Goal: Task Accomplishment & Management: Use online tool/utility

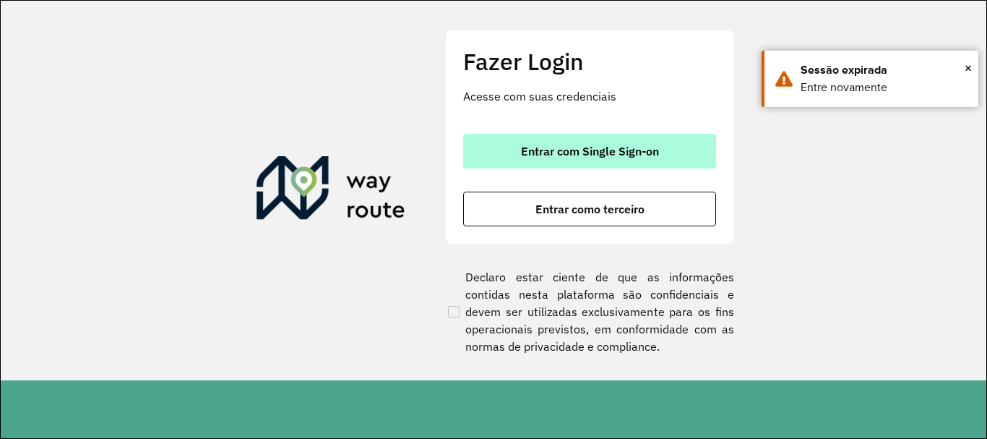
click at [637, 147] on span "Entrar com Single Sign-on" at bounding box center [590, 151] width 138 height 12
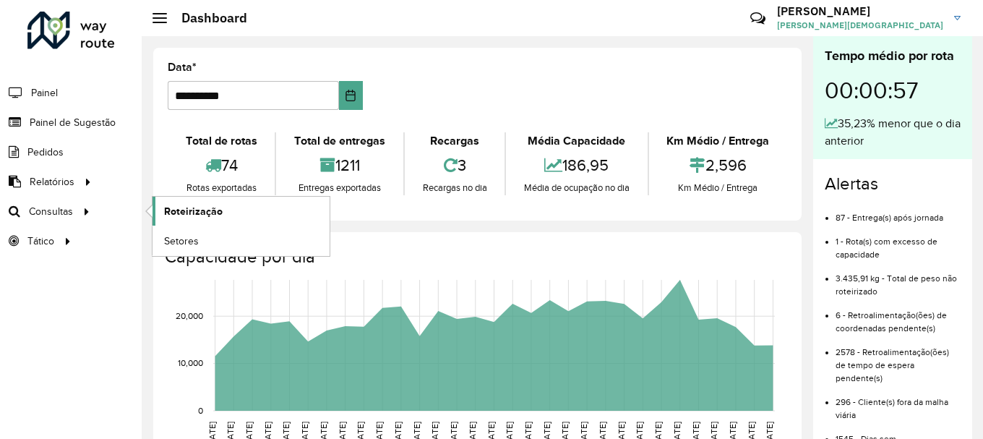
click at [186, 213] on span "Roteirização" at bounding box center [193, 211] width 59 height 15
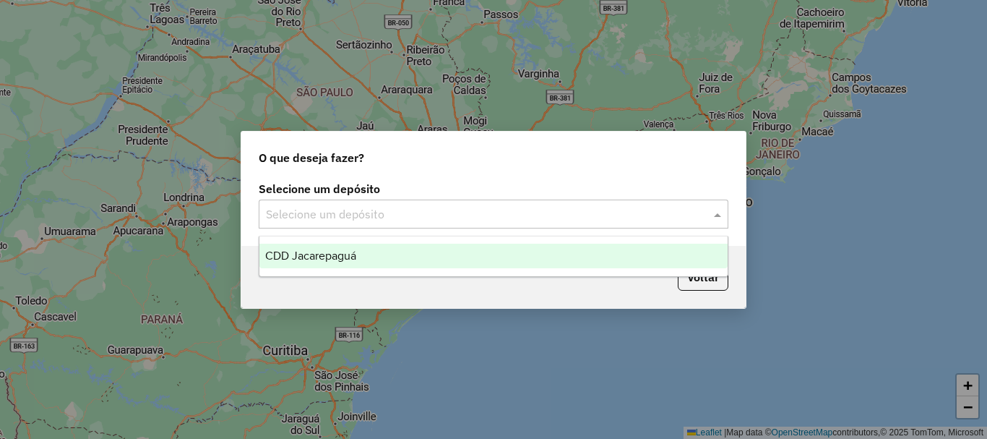
click at [716, 218] on span at bounding box center [719, 213] width 18 height 17
click at [379, 254] on div "CDD Jacarepaguá" at bounding box center [493, 256] width 468 height 25
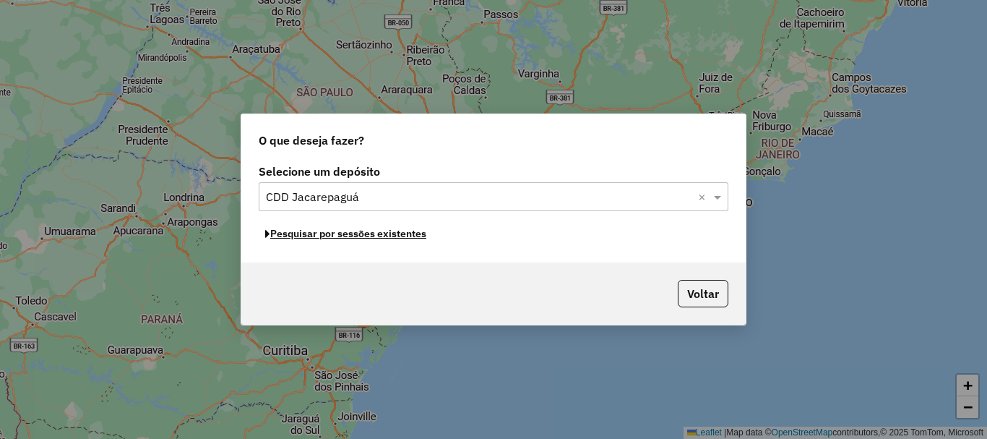
click at [356, 237] on button "Pesquisar por sessões existentes" at bounding box center [346, 234] width 174 height 22
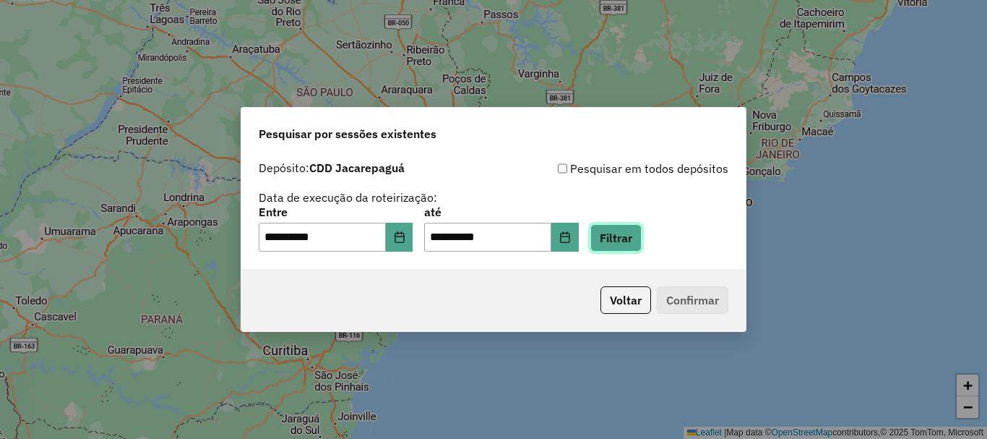
click at [637, 240] on button "Filtrar" at bounding box center [616, 237] width 51 height 27
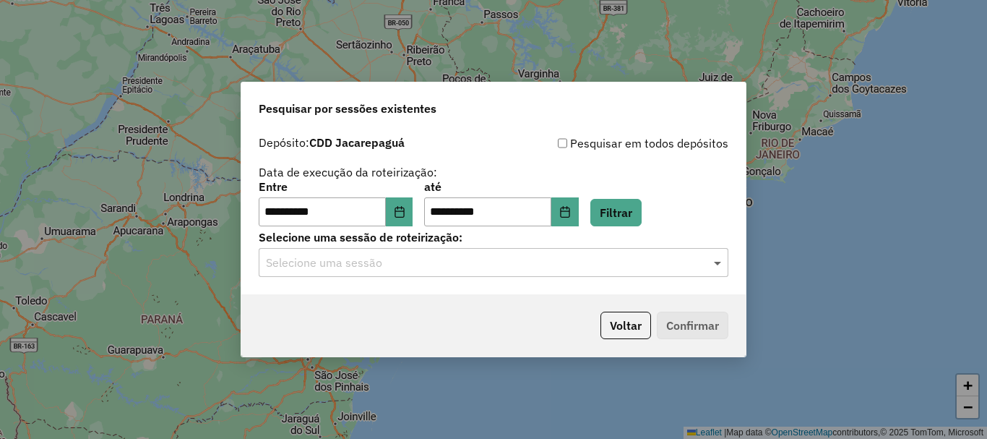
click at [728, 263] on span at bounding box center [719, 262] width 18 height 17
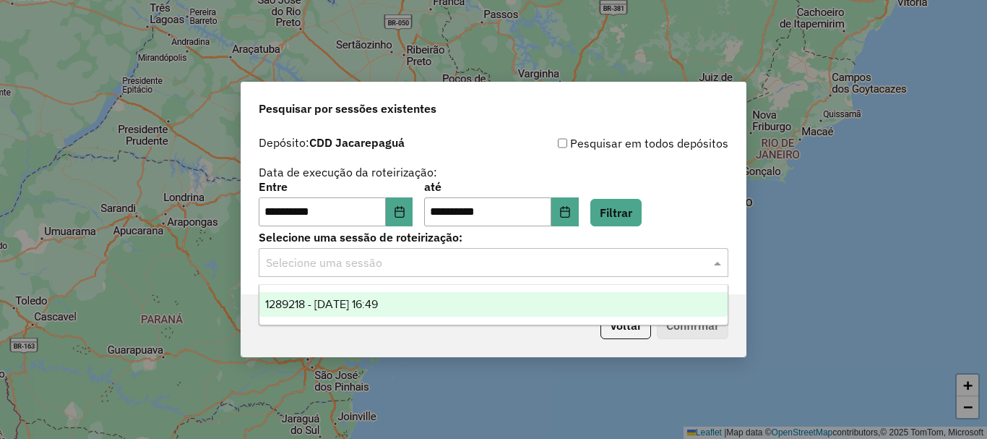
click at [376, 311] on div "1289218 - 06/10/2025 16:49" at bounding box center [493, 304] width 468 height 25
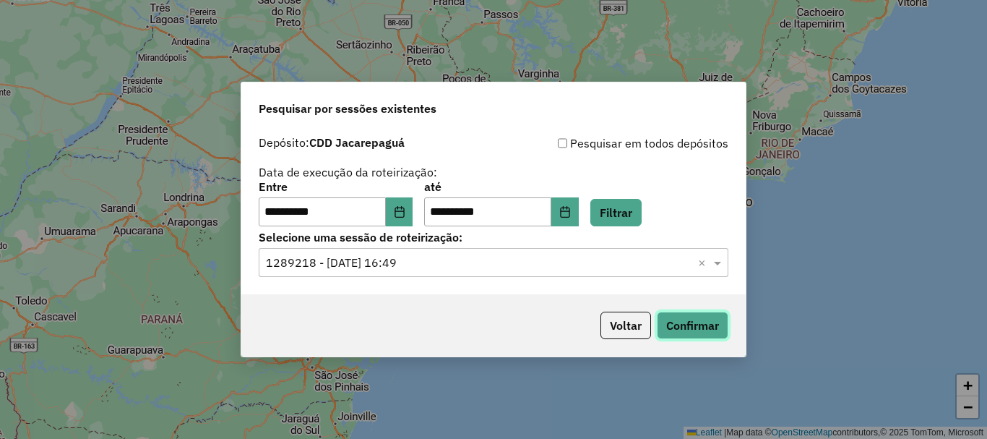
click at [691, 321] on button "Confirmar" at bounding box center [693, 325] width 72 height 27
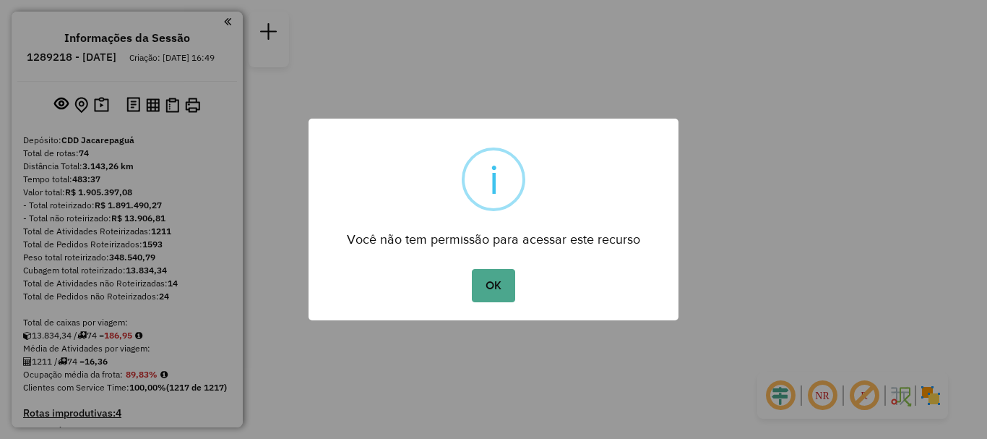
click at [472, 269] on button "OK" at bounding box center [493, 285] width 43 height 33
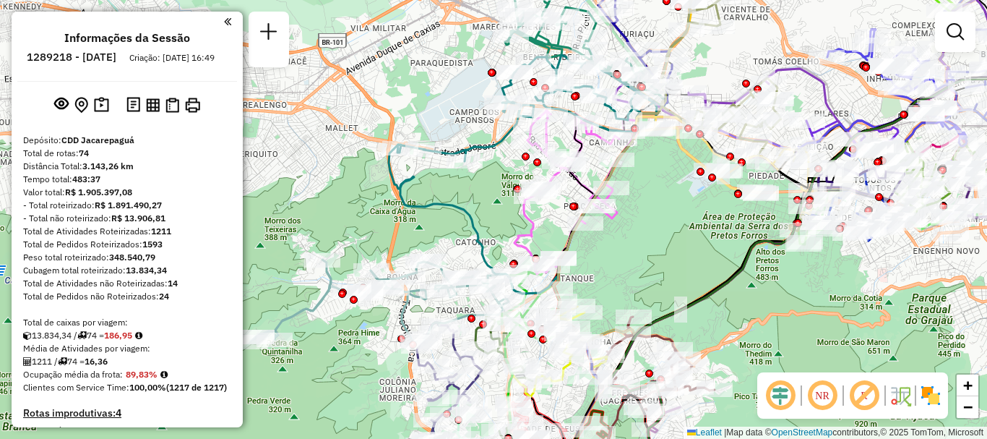
drag, startPoint x: 574, startPoint y: 249, endPoint x: 606, endPoint y: 249, distance: 32.5
click at [626, 252] on div "Janela de atendimento Grade de atendimento Capacidade Transportadoras Veículos …" at bounding box center [493, 219] width 987 height 439
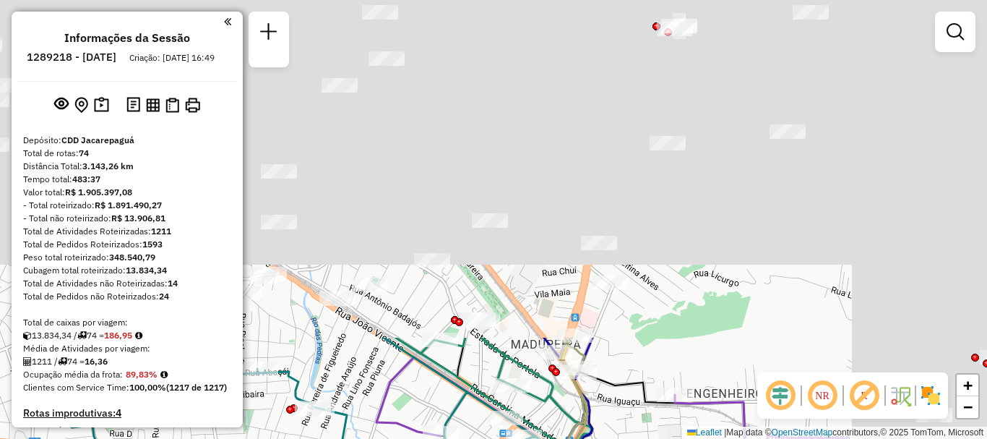
drag, startPoint x: 624, startPoint y: 150, endPoint x: 397, endPoint y: 467, distance: 390.5
click at [397, 438] on html "Aguarde... Pop-up bloqueado! Seu navegador bloqueou automáticamente a abertura …" at bounding box center [493, 219] width 987 height 439
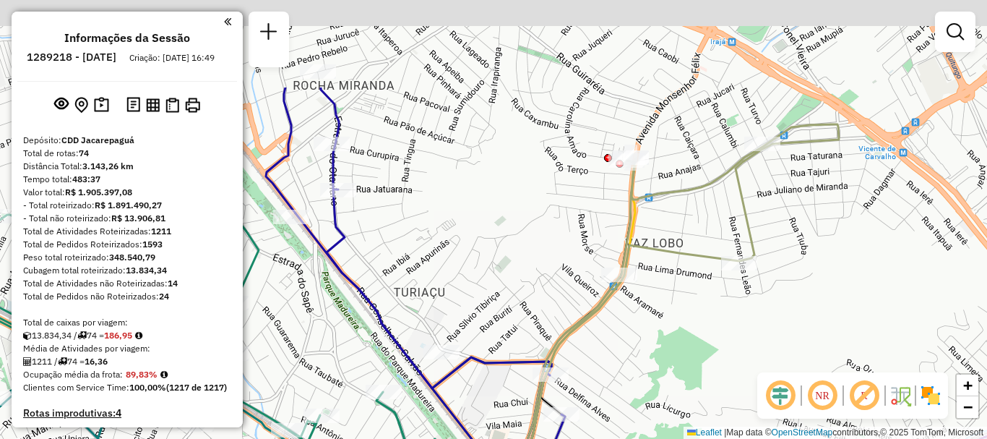
drag, startPoint x: 708, startPoint y: 236, endPoint x: 451, endPoint y: 262, distance: 258.6
click at [669, 312] on div "Janela de atendimento Grade de atendimento Capacidade Transportadoras Veículos …" at bounding box center [493, 219] width 987 height 439
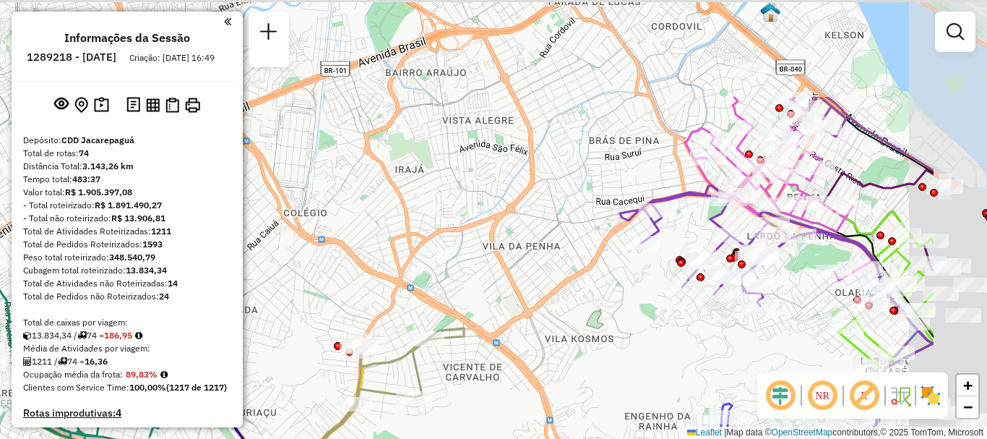
drag, startPoint x: 489, startPoint y: 161, endPoint x: 337, endPoint y: 302, distance: 207.1
click at [337, 302] on div "Janela de atendimento Grade de atendimento Capacidade Transportadoras Veículos …" at bounding box center [493, 219] width 987 height 439
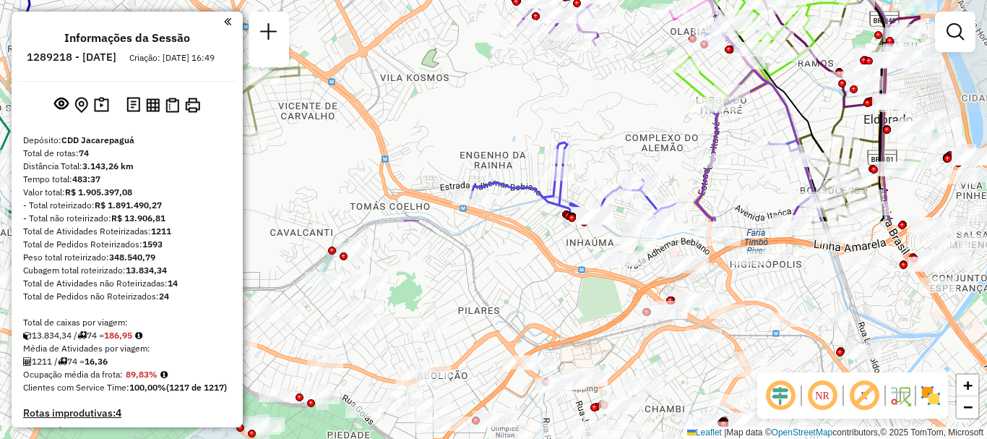
drag, startPoint x: 605, startPoint y: 296, endPoint x: 439, endPoint y: 35, distance: 309.6
click at [439, 35] on div "Janela de atendimento Grade de atendimento Capacidade Transportadoras Veículos …" at bounding box center [493, 219] width 987 height 439
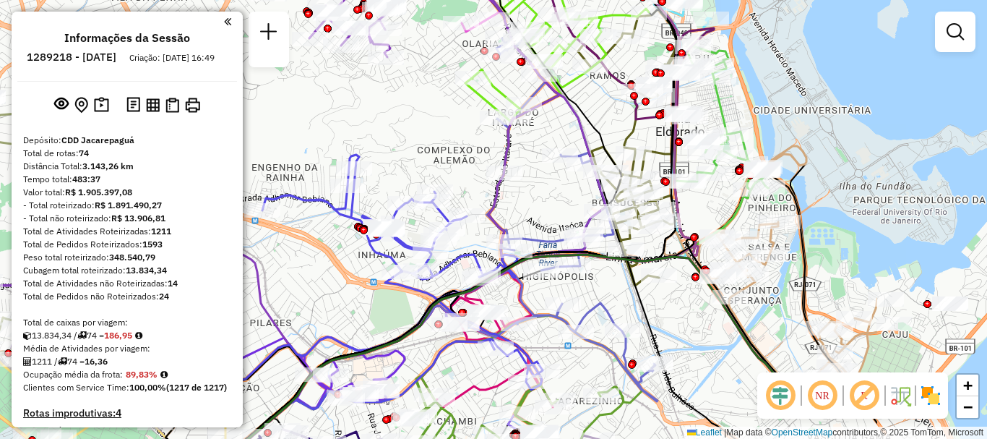
drag, startPoint x: 637, startPoint y: 124, endPoint x: 430, endPoint y: 135, distance: 207.0
click at [428, 137] on div "Janela de atendimento Grade de atendimento Capacidade Transportadoras Veículos …" at bounding box center [493, 219] width 987 height 439
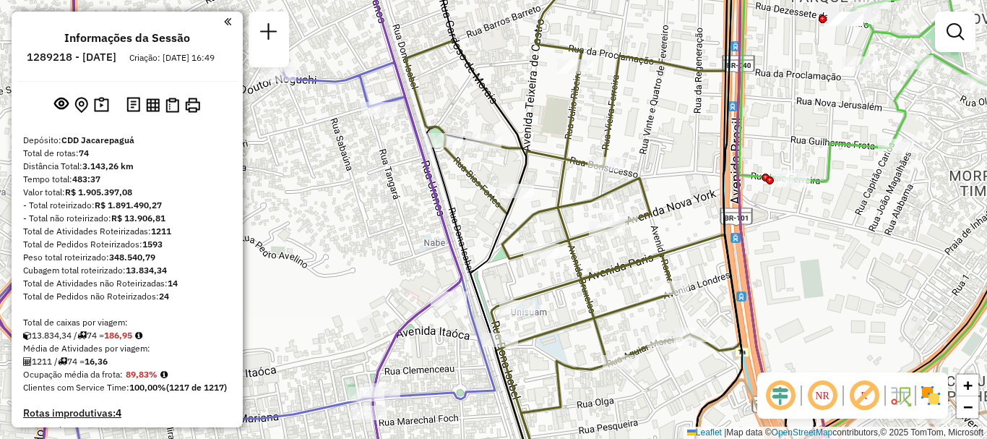
drag, startPoint x: 658, startPoint y: 76, endPoint x: 658, endPoint y: 95, distance: 18.8
click at [658, 95] on div "Janela de atendimento Grade de atendimento Capacidade Transportadoras Veículos …" at bounding box center [493, 219] width 987 height 439
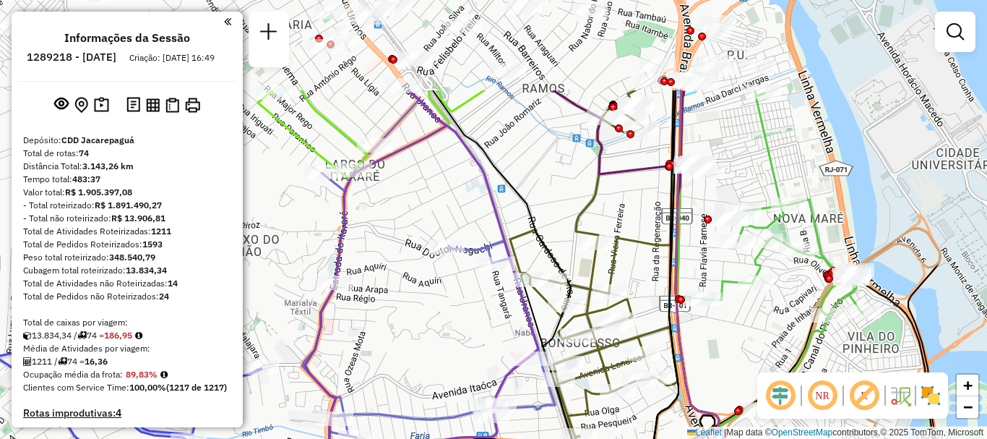
drag, startPoint x: 629, startPoint y: 102, endPoint x: 635, endPoint y: 236, distance: 134.6
click at [635, 236] on icon at bounding box center [594, 298] width 168 height 416
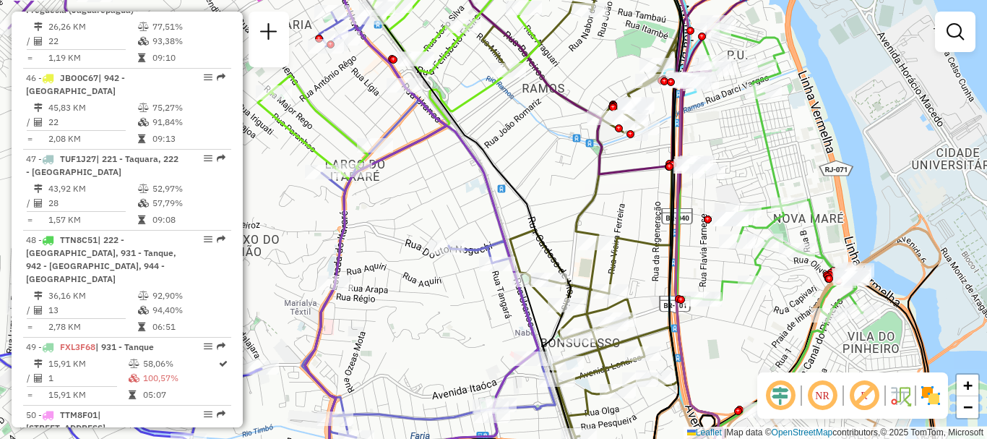
scroll to position [5355, 0]
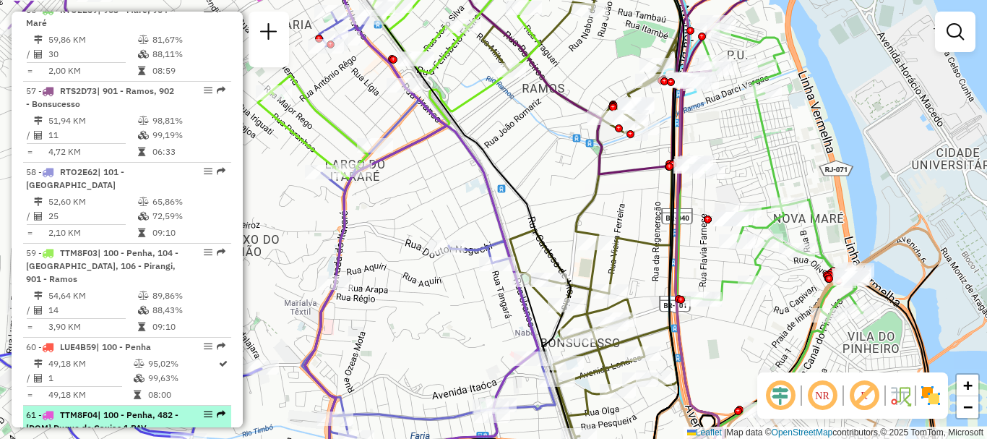
select select "**********"
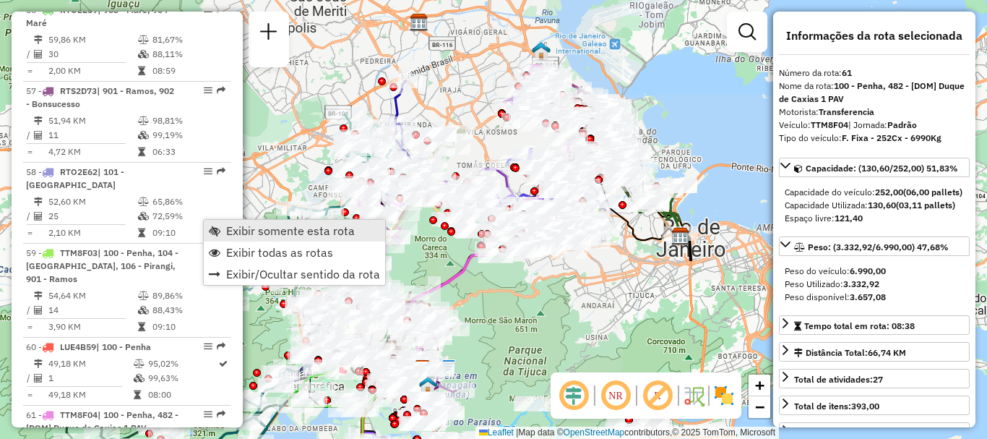
click at [244, 236] on span "Exibir somente esta rota" at bounding box center [290, 231] width 129 height 12
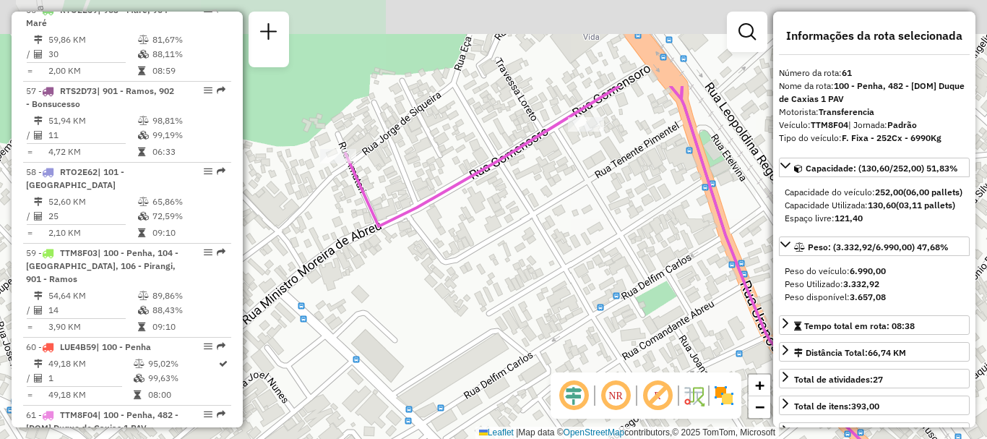
drag, startPoint x: 492, startPoint y: 166, endPoint x: 468, endPoint y: 296, distance: 133.1
click at [468, 296] on div "Janela de atendimento Grade de atendimento Capacidade Transportadoras Veículos …" at bounding box center [493, 219] width 987 height 439
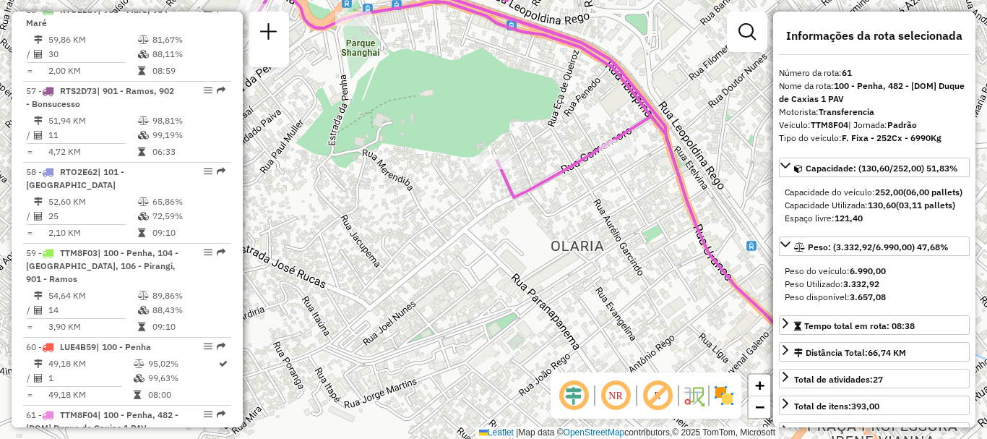
drag, startPoint x: 398, startPoint y: 327, endPoint x: 485, endPoint y: 271, distance: 103.1
click at [485, 271] on div "Janela de atendimento Grade de atendimento Capacidade Transportadoras Veículos …" at bounding box center [493, 219] width 987 height 439
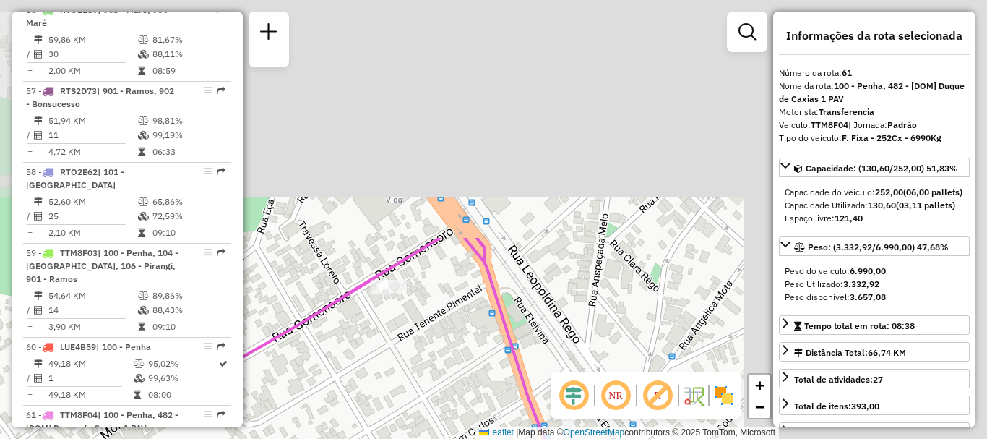
drag, startPoint x: 709, startPoint y: 113, endPoint x: 385, endPoint y: 395, distance: 429.9
click at [385, 395] on div "Janela de atendimento Grade de atendimento Capacidade Transportadoras Veículos …" at bounding box center [493, 219] width 987 height 439
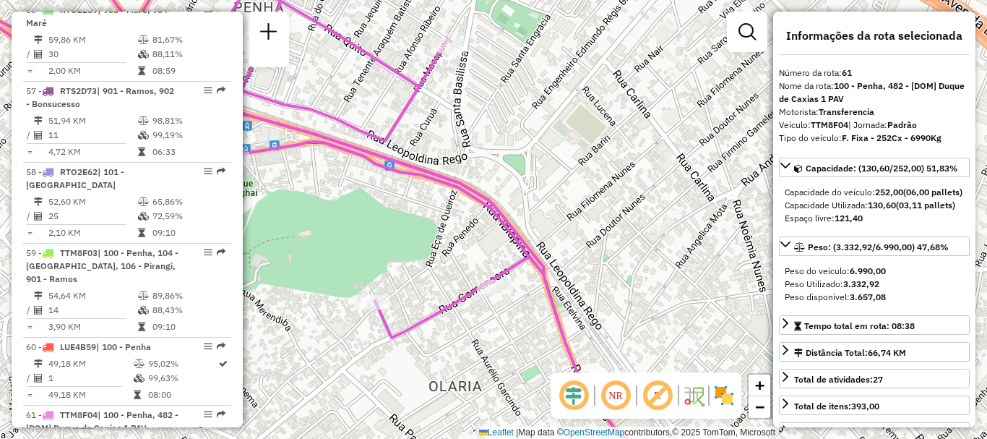
drag, startPoint x: 398, startPoint y: 381, endPoint x: 504, endPoint y: 327, distance: 119.3
click at [504, 327] on div "Janela de atendimento Grade de atendimento Capacidade Transportadoras Veículos …" at bounding box center [493, 219] width 987 height 439
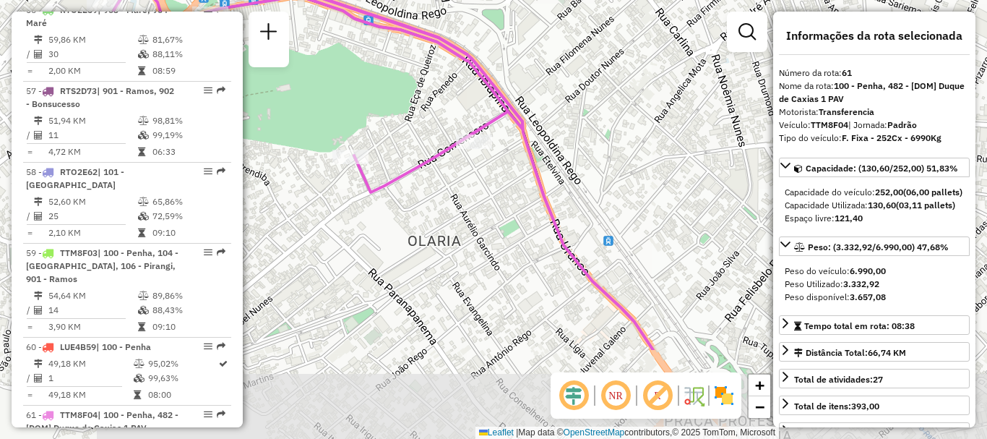
drag, startPoint x: 497, startPoint y: 384, endPoint x: 466, endPoint y: 252, distance: 135.7
click at [466, 252] on div "Janela de atendimento Grade de atendimento Capacidade Transportadoras Veículos …" at bounding box center [493, 219] width 987 height 439
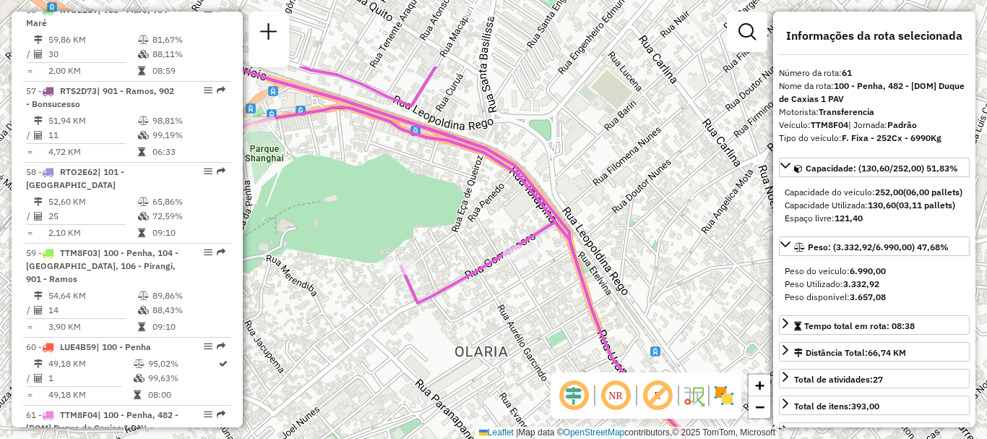
drag, startPoint x: 465, startPoint y: 251, endPoint x: 512, endPoint y: 361, distance: 120.2
click at [512, 361] on div "Janela de atendimento Grade de atendimento Capacidade Transportadoras Veículos …" at bounding box center [493, 219] width 987 height 439
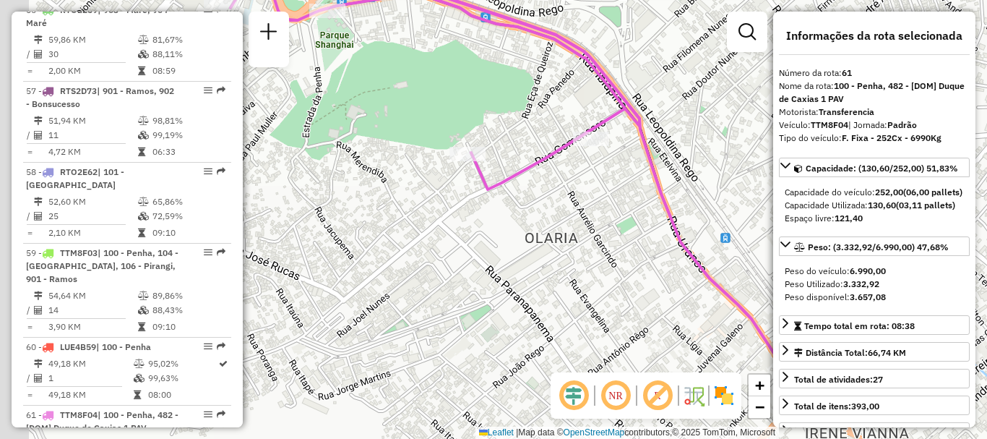
drag, startPoint x: 479, startPoint y: 339, endPoint x: 549, endPoint y: 227, distance: 132.2
click at [549, 227] on div "Janela de atendimento Grade de atendimento Capacidade Transportadoras Veículos …" at bounding box center [493, 219] width 987 height 439
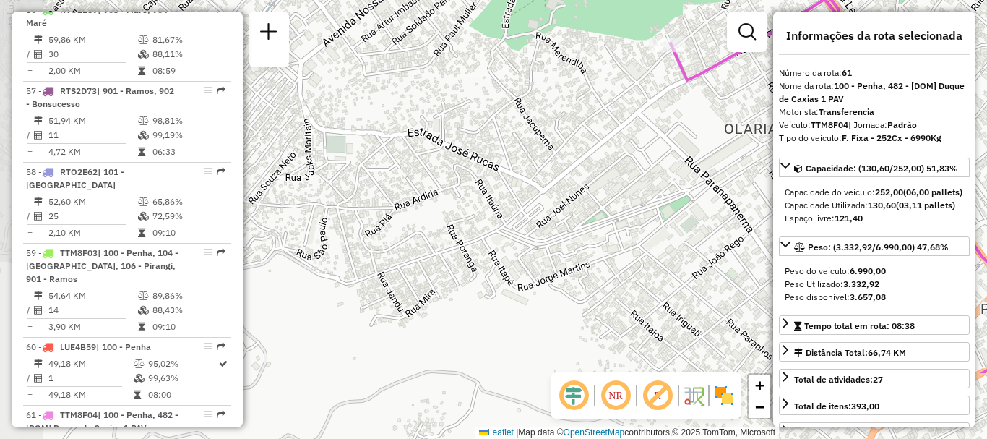
drag, startPoint x: 424, startPoint y: 319, endPoint x: 624, endPoint y: 210, distance: 227.4
click at [624, 210] on div "Janela de atendimento Grade de atendimento Capacidade Transportadoras Veículos …" at bounding box center [493, 219] width 987 height 439
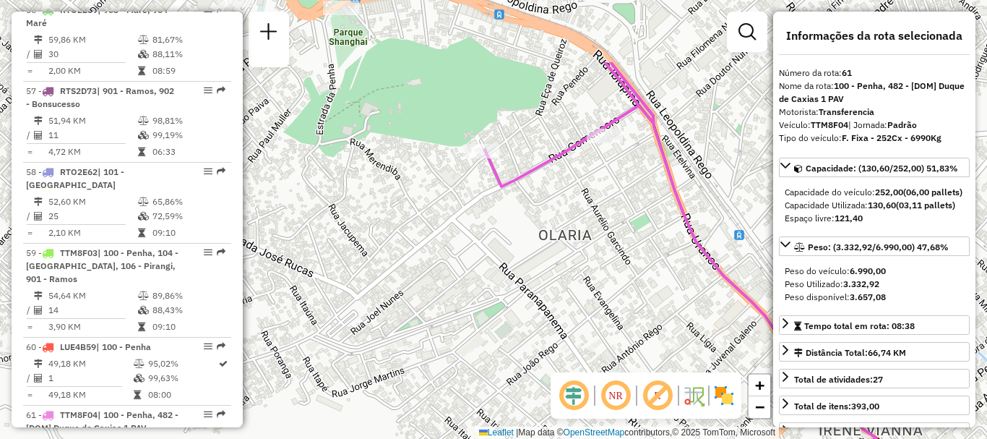
drag, startPoint x: 735, startPoint y: 254, endPoint x: 549, endPoint y: 360, distance: 214.0
click at [549, 360] on div "Janela de atendimento Grade de atendimento Capacidade Transportadoras Veículos …" at bounding box center [493, 219] width 987 height 439
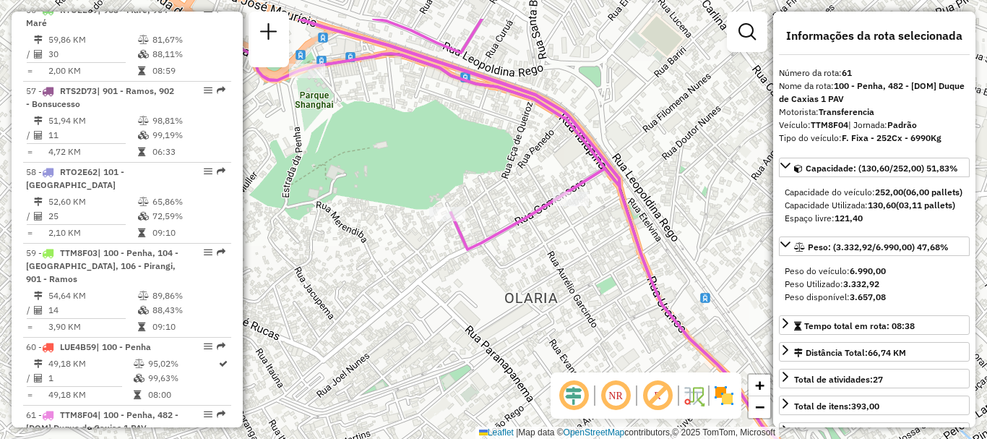
drag, startPoint x: 605, startPoint y: 247, endPoint x: 572, endPoint y: 308, distance: 68.9
click at [572, 308] on div "Janela de atendimento Grade de atendimento Capacidade Transportadoras Veículos …" at bounding box center [493, 219] width 987 height 439
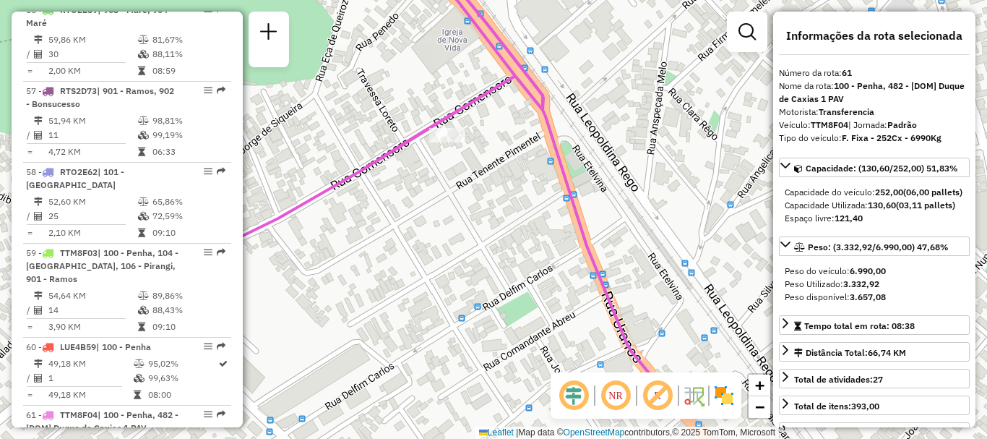
drag, startPoint x: 515, startPoint y: 326, endPoint x: 408, endPoint y: 249, distance: 132.2
click at [408, 249] on div "Janela de atendimento Grade de atendimento Capacidade Transportadoras Veículos …" at bounding box center [493, 219] width 987 height 439
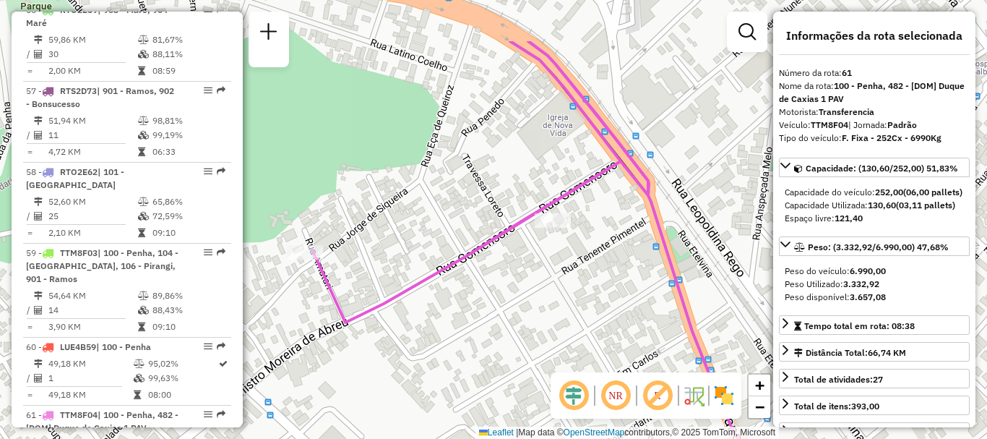
drag, startPoint x: 431, startPoint y: 225, endPoint x: 536, endPoint y: 310, distance: 135.7
click at [536, 310] on div "Janela de atendimento Grade de atendimento Capacidade Transportadoras Veículos …" at bounding box center [493, 219] width 987 height 439
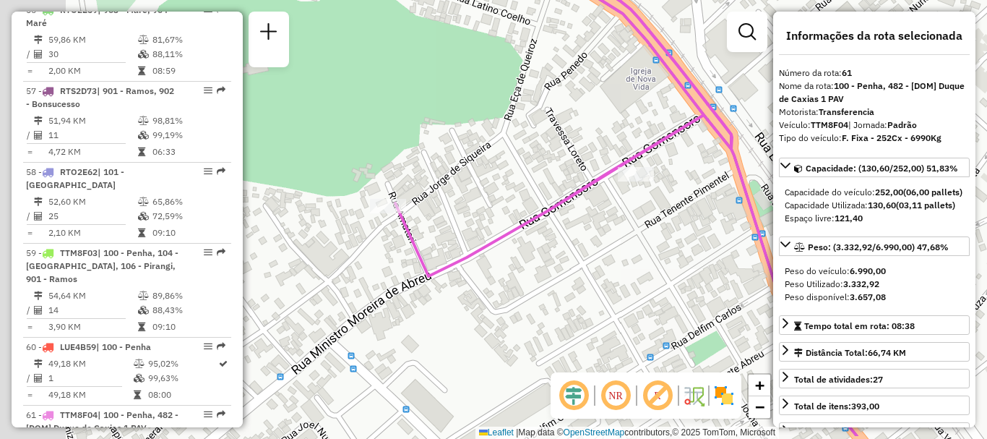
drag, startPoint x: 444, startPoint y: 314, endPoint x: 527, endPoint y: 267, distance: 95.1
click at [527, 267] on div "Janela de atendimento Grade de atendimento Capacidade Transportadoras Veículos …" at bounding box center [493, 219] width 987 height 439
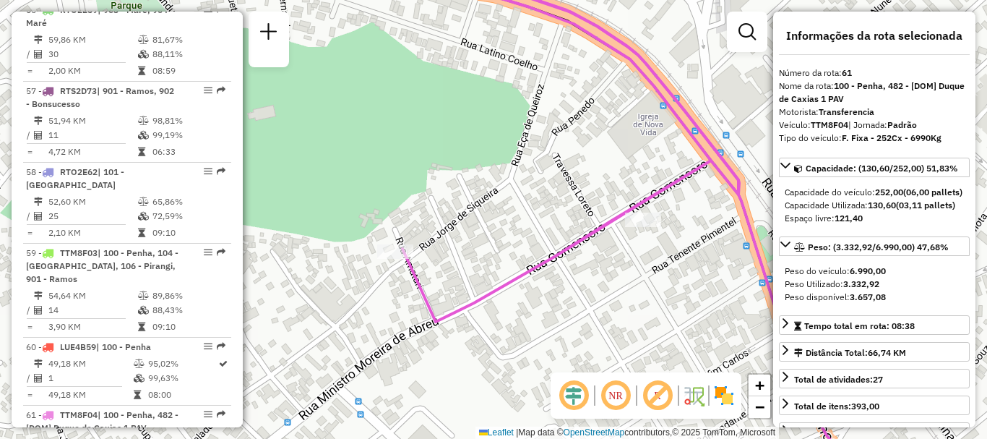
drag, startPoint x: 439, startPoint y: 377, endPoint x: 483, endPoint y: 306, distance: 83.4
click at [483, 307] on div "Janela de atendimento Grade de atendimento Capacidade Transportadoras Veículos …" at bounding box center [493, 219] width 987 height 439
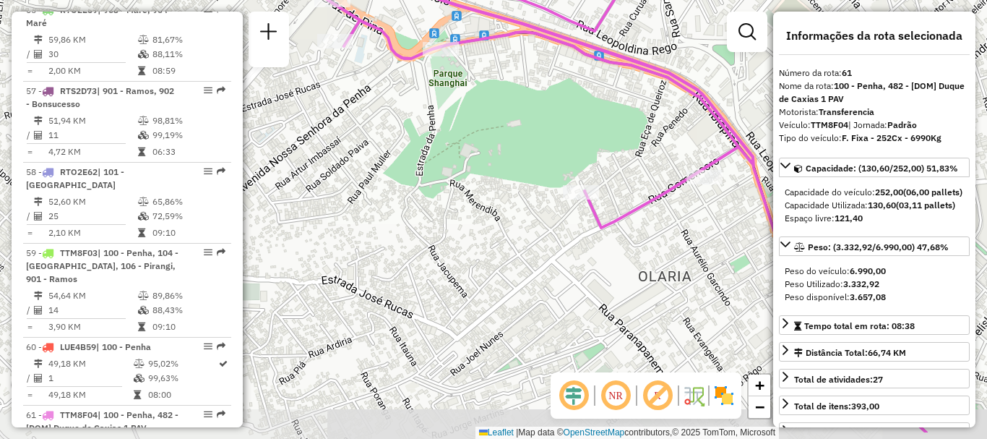
drag, startPoint x: 468, startPoint y: 338, endPoint x: 588, endPoint y: 288, distance: 129.9
click at [588, 288] on div "Janela de atendimento Grade de atendimento Capacidade Transportadoras Veículos …" at bounding box center [493, 219] width 987 height 439
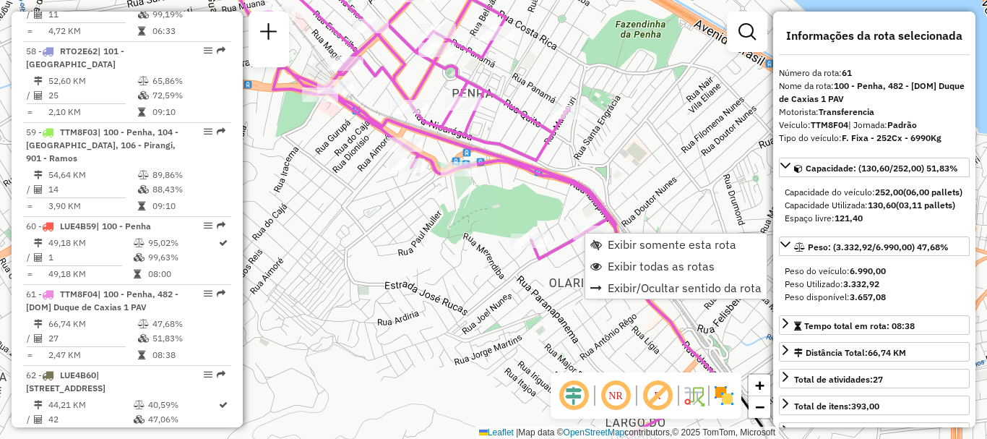
scroll to position [5554, 0]
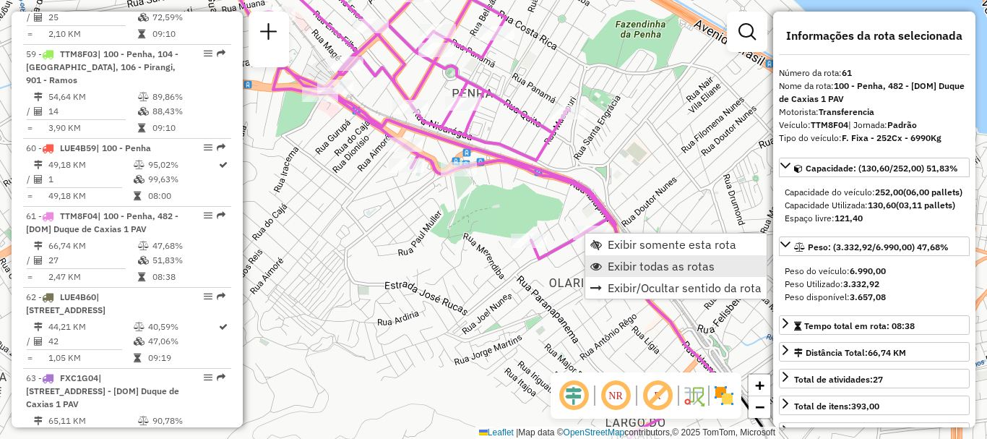
click at [620, 269] on span "Exibir todas as rotas" at bounding box center [661, 266] width 107 height 12
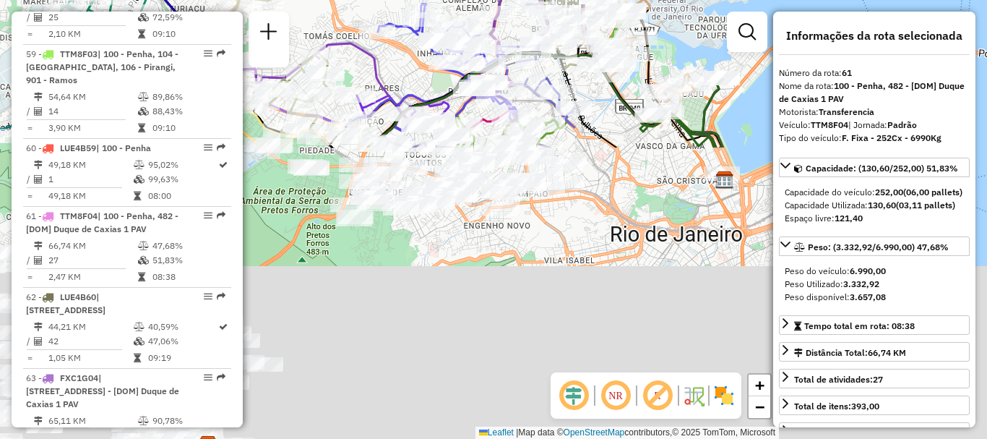
drag, startPoint x: 458, startPoint y: 349, endPoint x: 468, endPoint y: 6, distance: 343.4
click at [470, 9] on div "Janela de atendimento Grade de atendimento Capacidade Transportadoras Veículos …" at bounding box center [493, 219] width 987 height 439
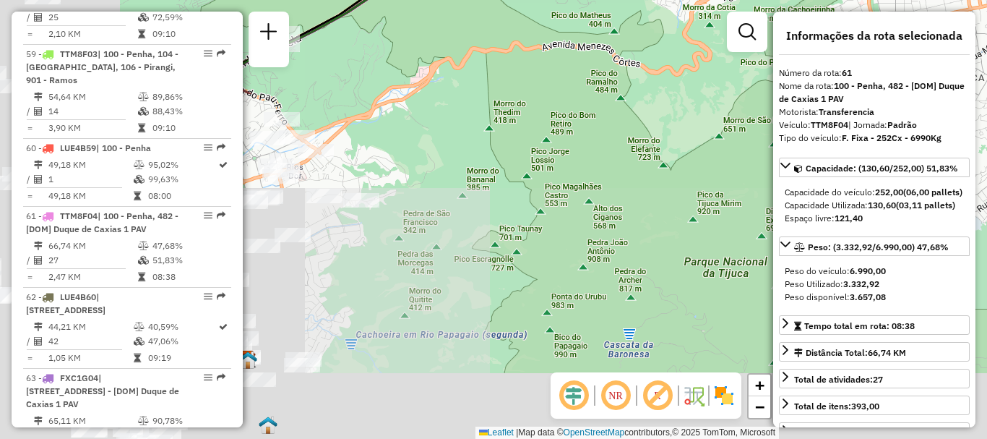
drag, startPoint x: 478, startPoint y: 343, endPoint x: 716, endPoint y: -46, distance: 455.8
click at [716, 0] on html "Aguarde... Pop-up bloqueado! Seu navegador bloqueou automáticamente a abertura …" at bounding box center [493, 219] width 987 height 439
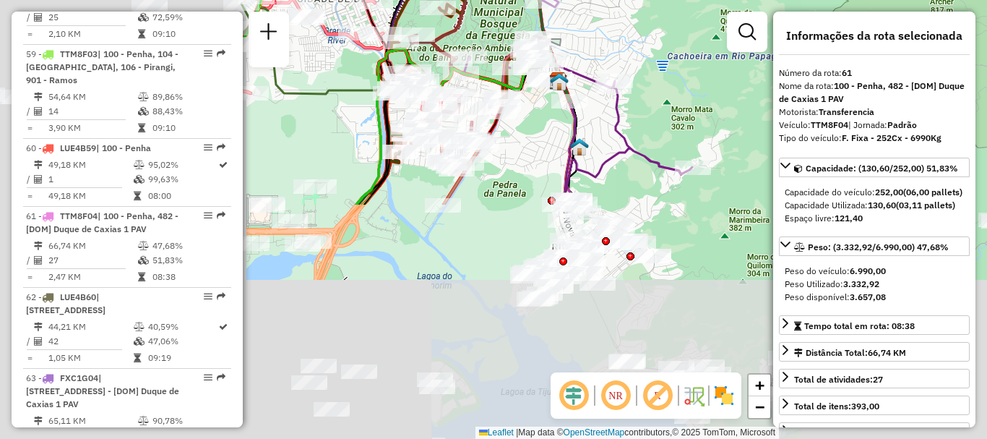
drag, startPoint x: 410, startPoint y: 336, endPoint x: 672, endPoint y: 60, distance: 380.9
click at [672, 60] on div "Rota 61 - Placa TTM8F04 55084627 - BAR E LANCHONETE PAX Rota 58 - Placa RTO2E62…" at bounding box center [493, 219] width 987 height 439
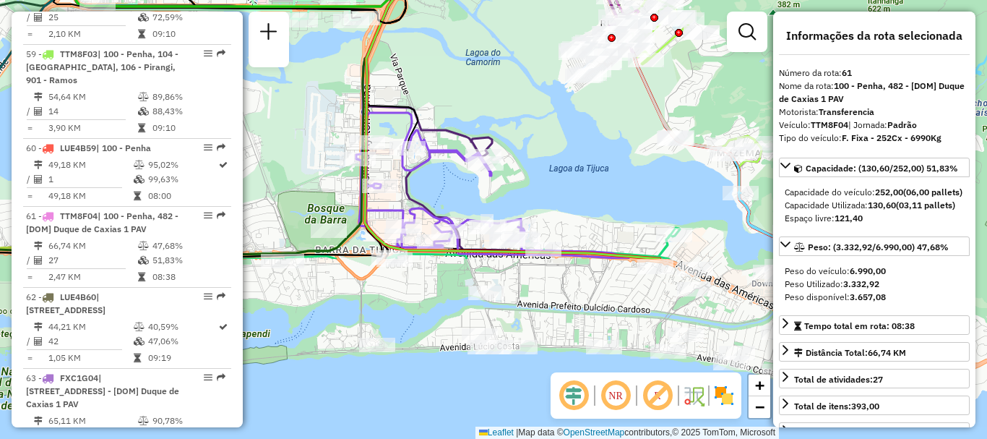
drag, startPoint x: 458, startPoint y: 298, endPoint x: 506, endPoint y: 74, distance: 228.5
click at [506, 74] on div "Rota 61 - Placa TTM8F04 55084627 - BAR E LANCHONETE PAX Rota 58 - Placa RTO2E62…" at bounding box center [493, 219] width 987 height 439
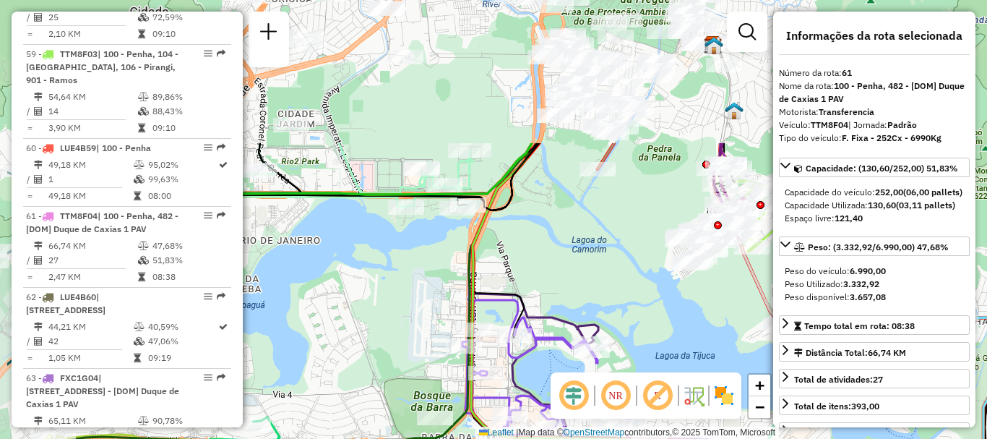
drag, startPoint x: 547, startPoint y: 74, endPoint x: 653, endPoint y: 261, distance: 215.2
click at [653, 261] on div "Rota 61 - Placa TTM8F04 55084627 - BAR E LANCHONETE PAX Rota 58 - Placa RTO2E62…" at bounding box center [493, 219] width 987 height 439
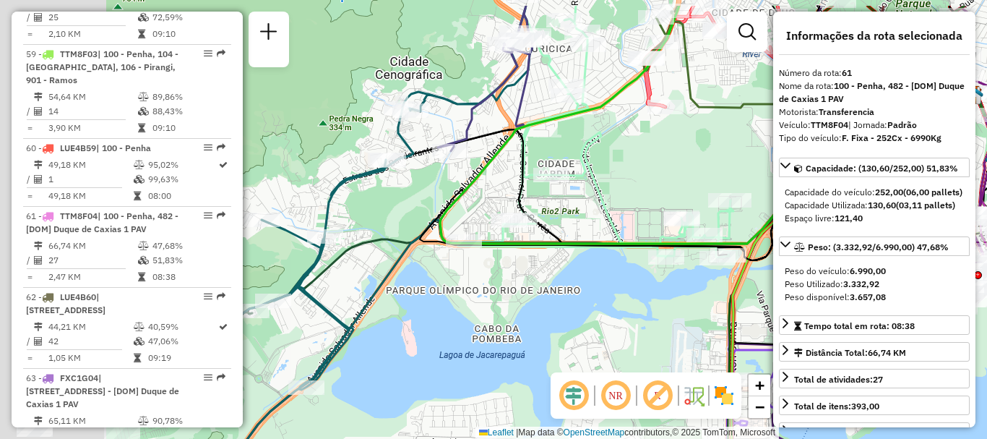
drag, startPoint x: 329, startPoint y: 261, endPoint x: 596, endPoint y: 309, distance: 270.9
click at [596, 309] on div "Rota 61 - Placa TTM8F04 55084627 - BAR E LANCHONETE PAX Rota 58 - Placa RTO2E62…" at bounding box center [493, 219] width 987 height 439
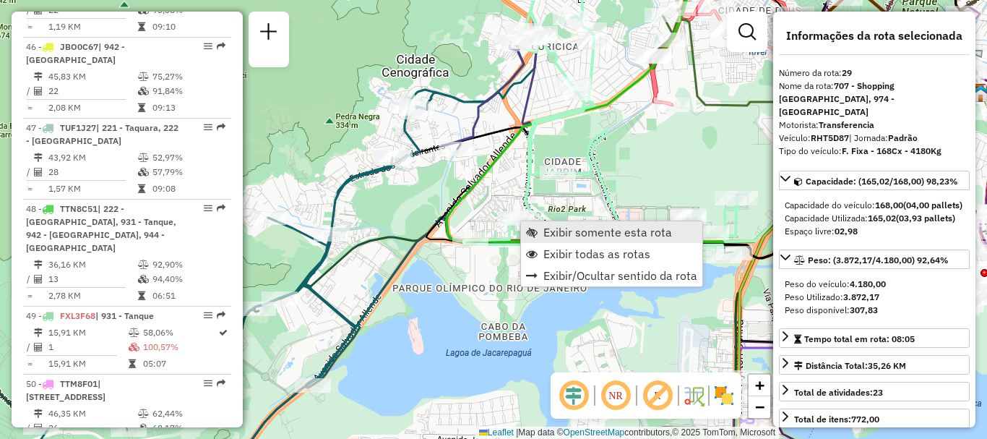
scroll to position [2911, 0]
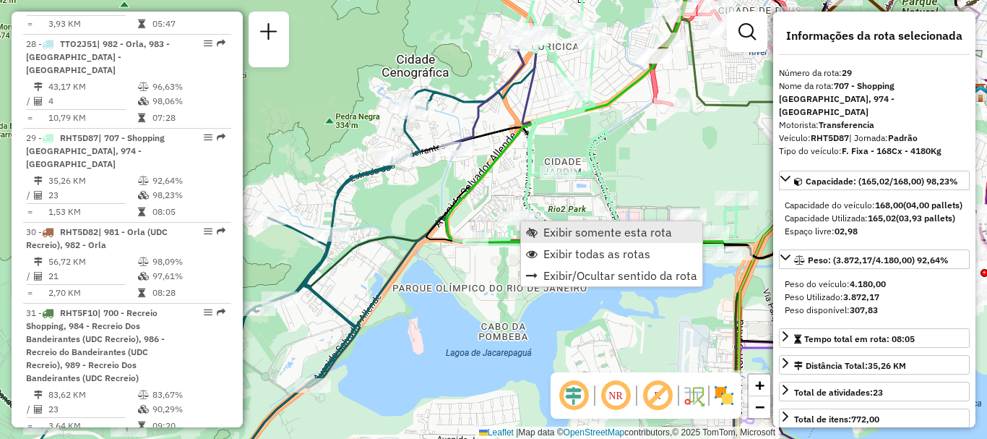
click at [551, 233] on span "Exibir somente esta rota" at bounding box center [608, 232] width 129 height 12
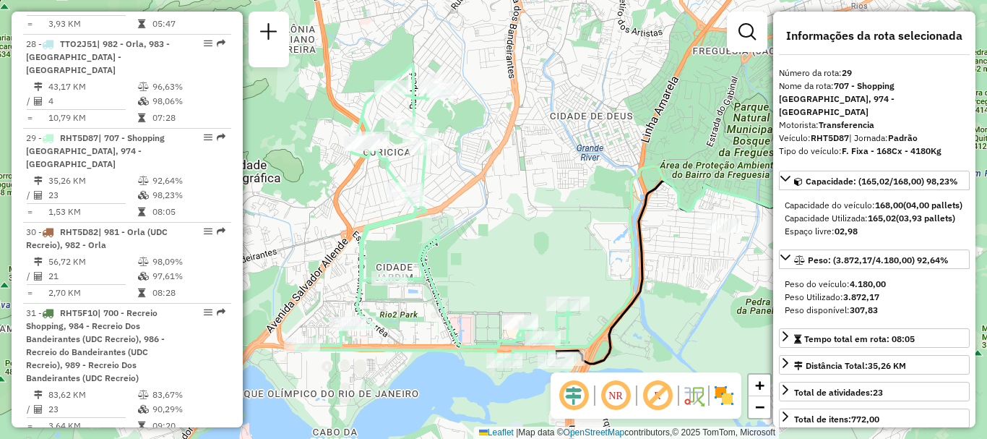
drag, startPoint x: 411, startPoint y: 245, endPoint x: 476, endPoint y: 240, distance: 66.0
click at [476, 240] on div "Janela de atendimento Grade de atendimento Capacidade Transportadoras Veículos …" at bounding box center [493, 219] width 987 height 439
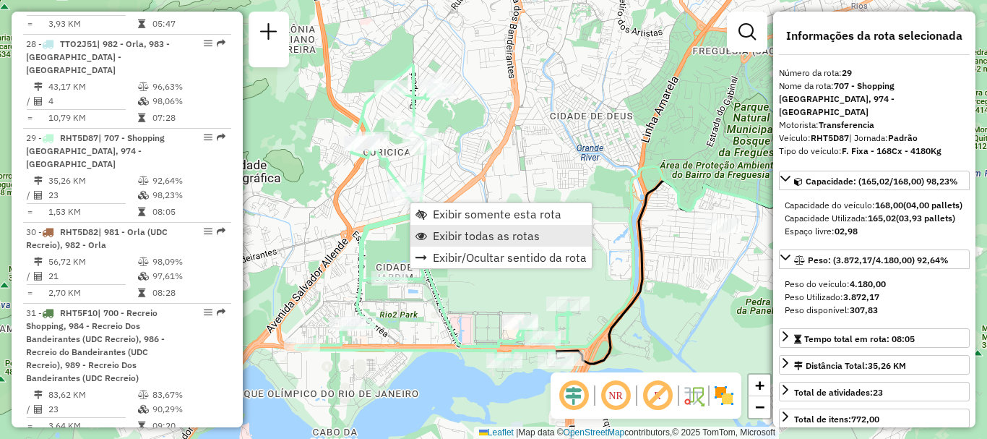
click at [448, 234] on span "Exibir todas as rotas" at bounding box center [486, 236] width 107 height 12
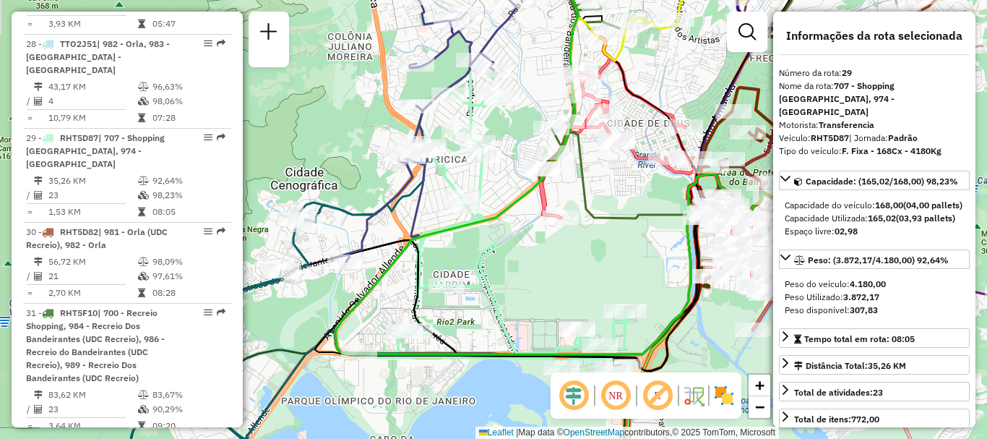
drag, startPoint x: 487, startPoint y: 255, endPoint x: 544, endPoint y: 262, distance: 57.6
click at [544, 262] on div "Janela de atendimento Grade de atendimento Capacidade Transportadoras Veículos …" at bounding box center [493, 219] width 987 height 439
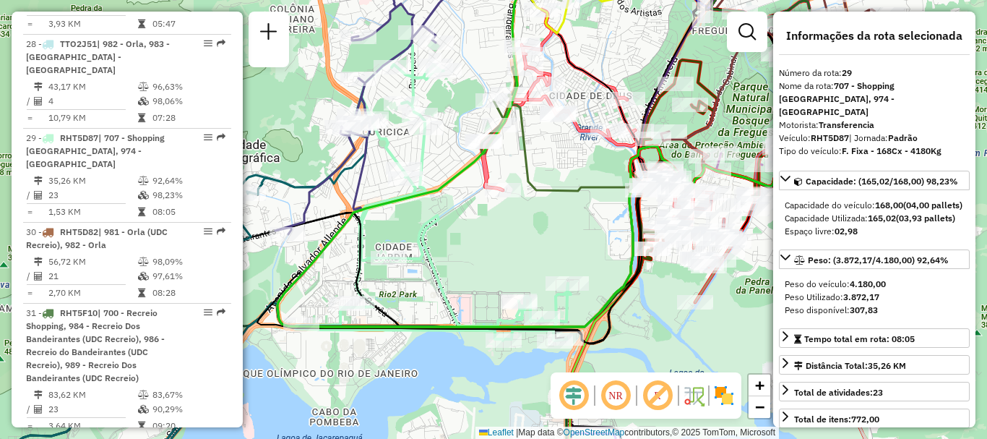
drag, startPoint x: 554, startPoint y: 297, endPoint x: 510, endPoint y: 270, distance: 52.6
click at [510, 270] on div "Janela de atendimento Grade de atendimento Capacidade Transportadoras Veículos …" at bounding box center [493, 219] width 987 height 439
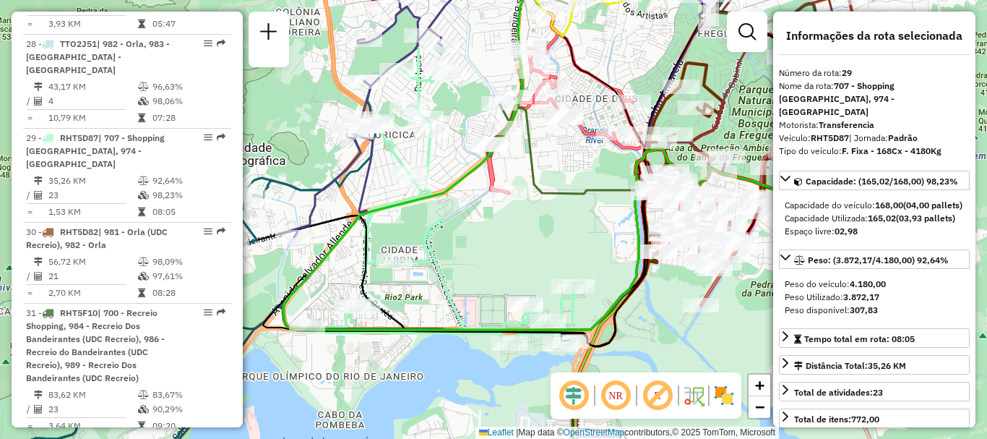
drag, startPoint x: 494, startPoint y: 265, endPoint x: 500, endPoint y: 268, distance: 7.4
click at [500, 268] on div "Janela de atendimento Grade de atendimento Capacidade Transportadoras Veículos …" at bounding box center [493, 219] width 987 height 439
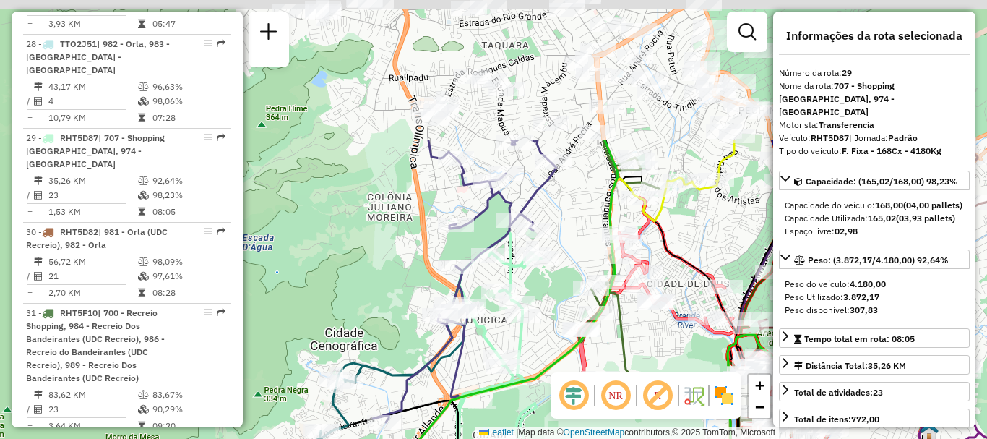
drag, startPoint x: 450, startPoint y: 209, endPoint x: 549, endPoint y: 392, distance: 208.2
click at [546, 400] on div "Janela de atendimento Grade de atendimento Capacidade Transportadoras Veículos …" at bounding box center [493, 219] width 987 height 439
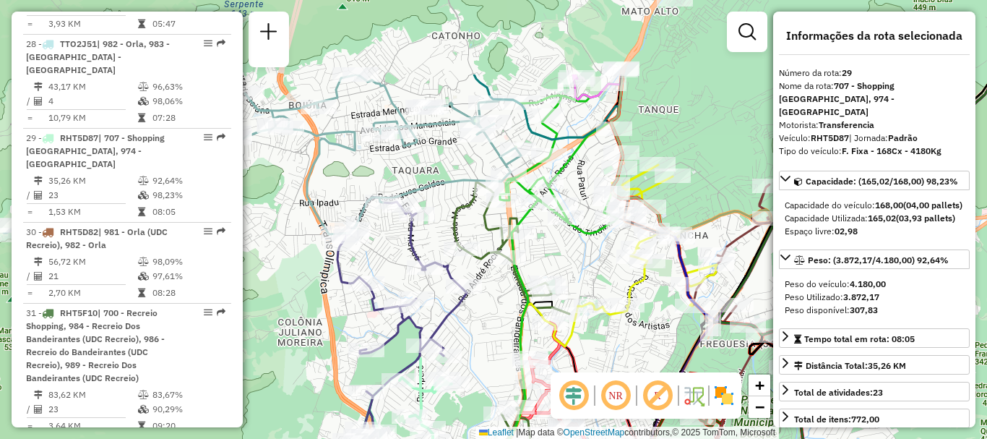
drag, startPoint x: 695, startPoint y: 145, endPoint x: 560, endPoint y: 302, distance: 207.6
click at [562, 308] on div "Janela de atendimento Grade de atendimento Capacidade Transportadoras Veículos …" at bounding box center [493, 219] width 987 height 439
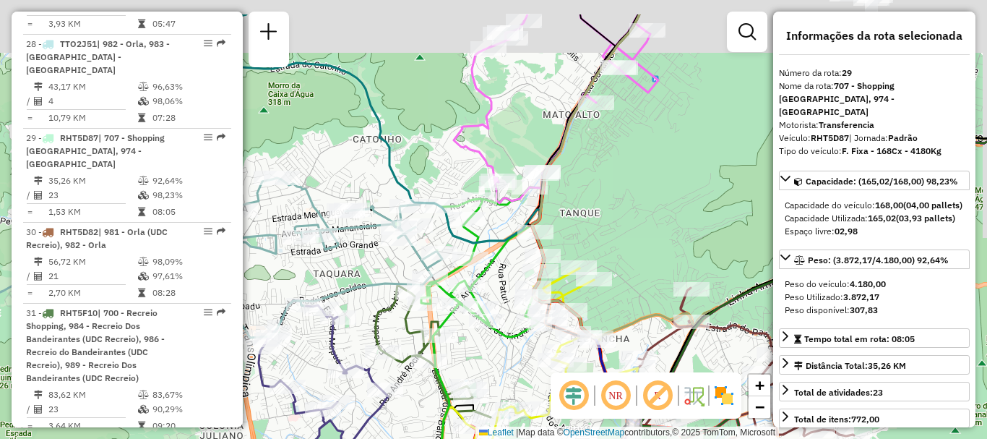
drag, startPoint x: 669, startPoint y: 154, endPoint x: 646, endPoint y: 205, distance: 55.6
click at [647, 205] on div "Janela de atendimento Grade de atendimento Capacidade Transportadoras Veículos …" at bounding box center [493, 219] width 987 height 439
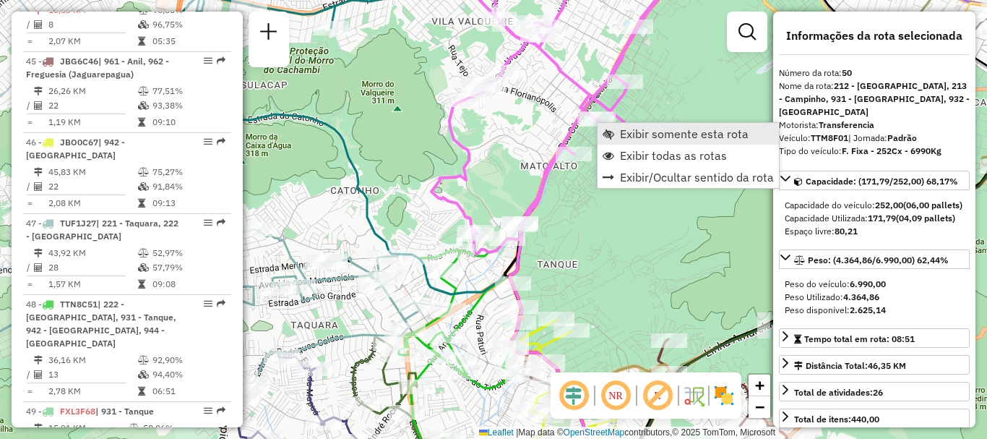
scroll to position [4663, 0]
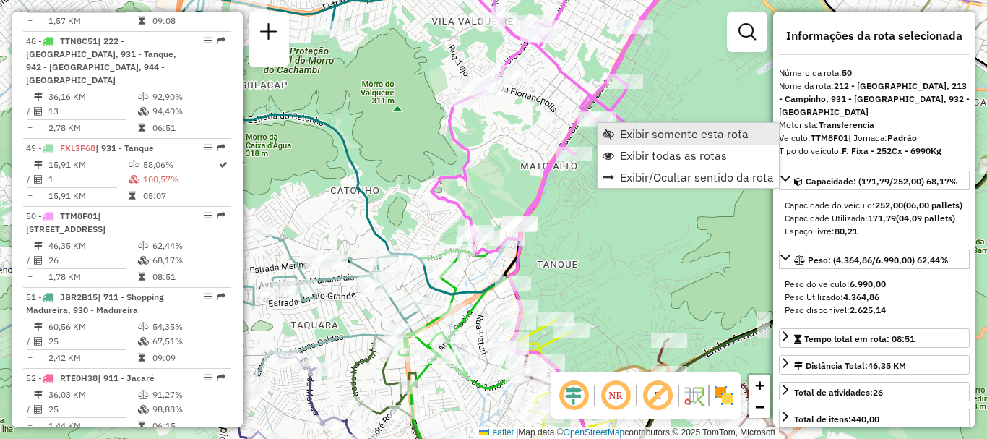
click at [621, 134] on span "Exibir somente esta rota" at bounding box center [684, 134] width 129 height 12
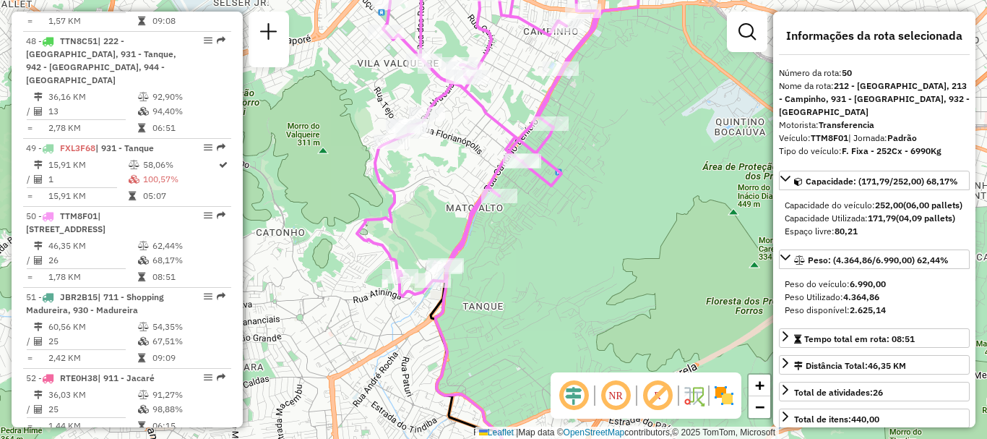
drag, startPoint x: 487, startPoint y: 116, endPoint x: 497, endPoint y: 124, distance: 12.3
click at [497, 124] on icon at bounding box center [498, 131] width 283 height 329
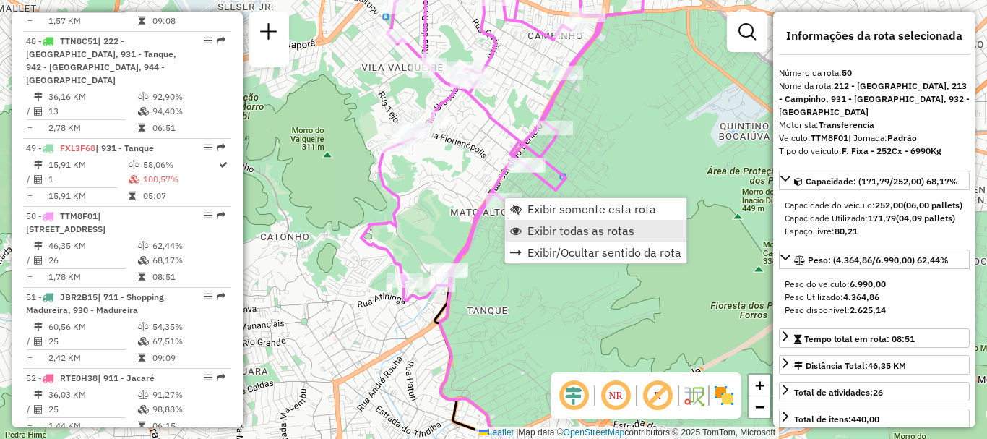
click at [564, 231] on span "Exibir todas as rotas" at bounding box center [581, 231] width 107 height 12
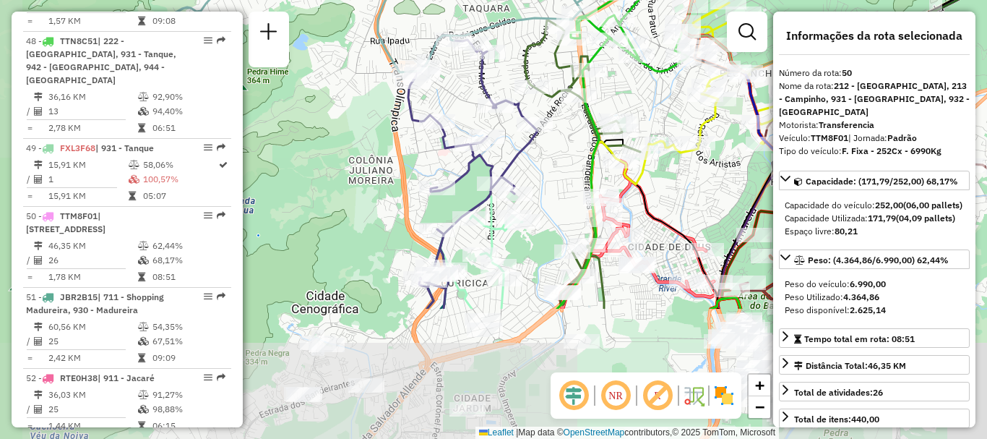
drag, startPoint x: 315, startPoint y: 335, endPoint x: 381, endPoint y: 161, distance: 185.5
click at [381, 161] on div "Janela de atendimento Grade de atendimento Capacidade Transportadoras Veículos …" at bounding box center [493, 219] width 987 height 439
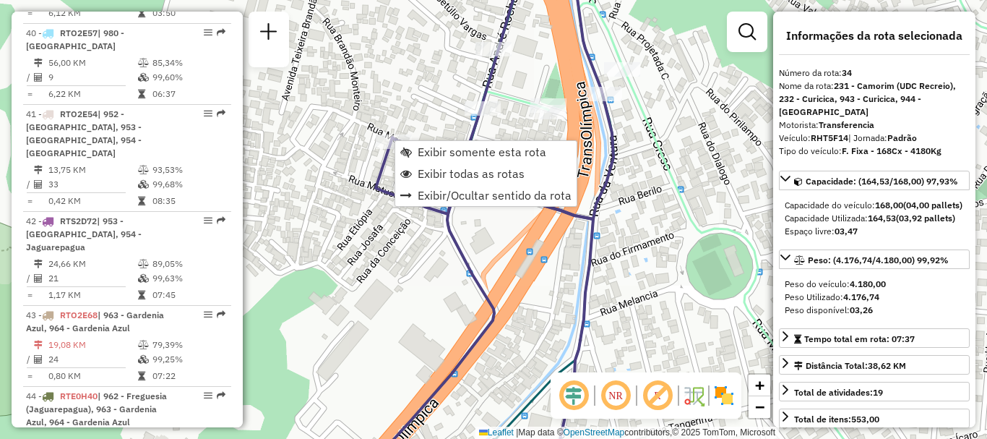
scroll to position [3407, 0]
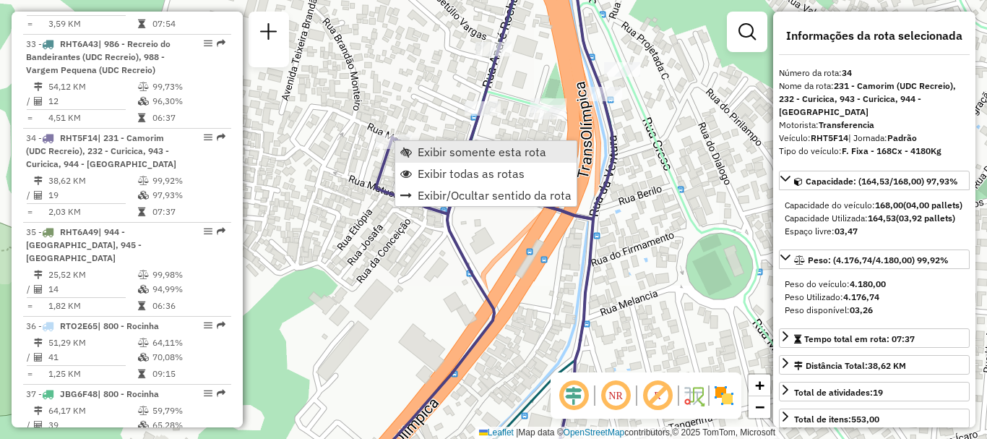
click at [434, 154] on span "Exibir somente esta rota" at bounding box center [482, 152] width 129 height 12
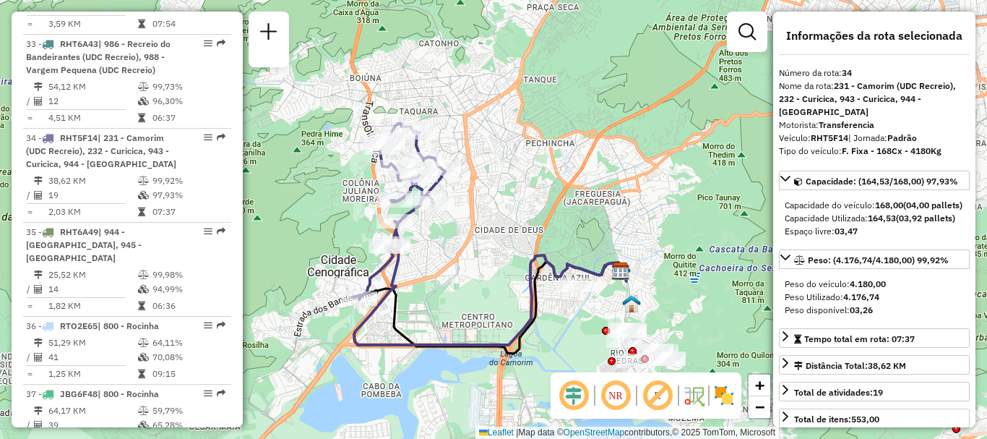
drag, startPoint x: 471, startPoint y: 169, endPoint x: 467, endPoint y: 193, distance: 24.1
click at [467, 193] on div "Janela de atendimento Grade de atendimento Capacidade Transportadoras Veículos …" at bounding box center [493, 219] width 987 height 439
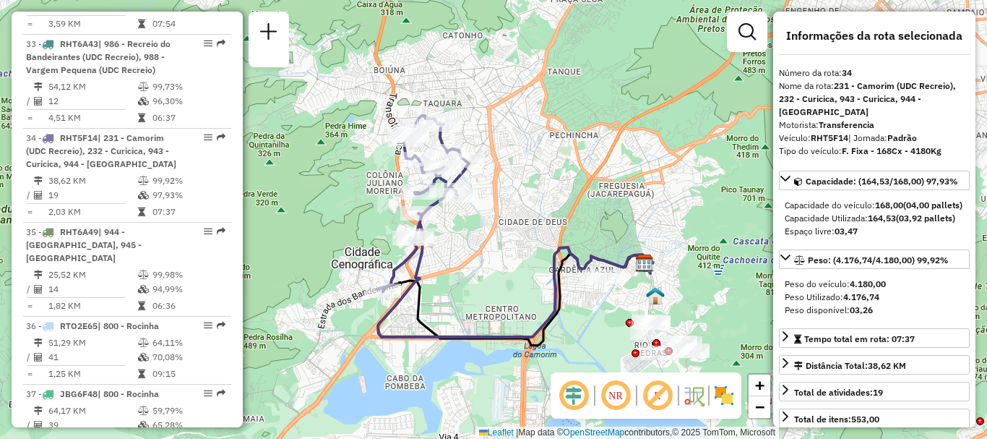
drag, startPoint x: 459, startPoint y: 247, endPoint x: 483, endPoint y: 235, distance: 26.8
click at [483, 235] on div "Janela de atendimento Grade de atendimento Capacidade Transportadoras Veículos …" at bounding box center [493, 219] width 987 height 439
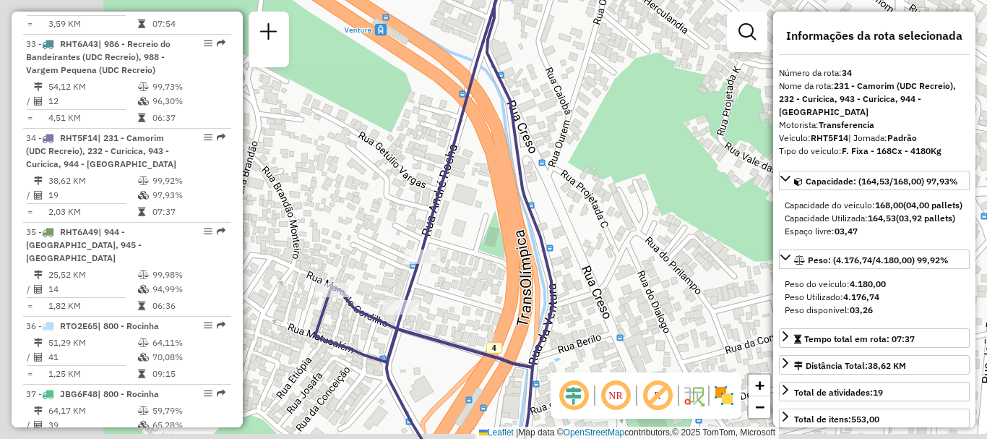
drag, startPoint x: 353, startPoint y: 291, endPoint x: 479, endPoint y: 280, distance: 126.9
click at [479, 280] on div "Janela de atendimento Grade de atendimento Capacidade Transportadoras Veículos …" at bounding box center [493, 219] width 987 height 439
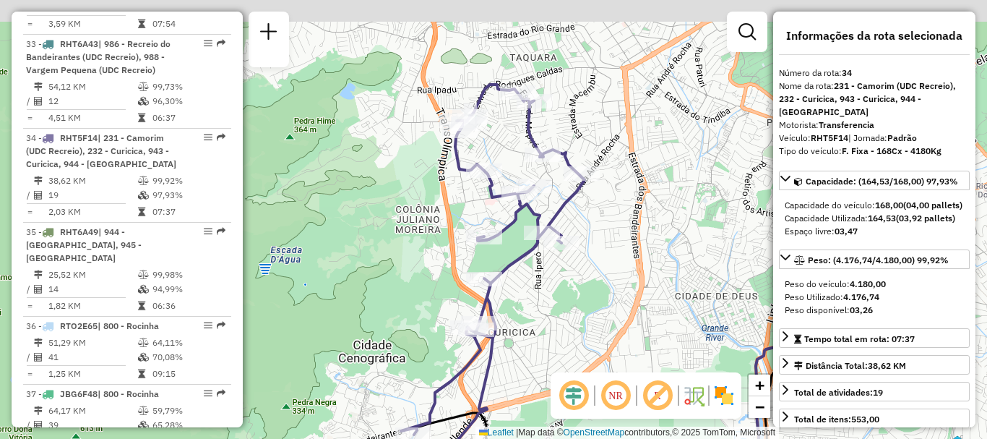
drag, startPoint x: 622, startPoint y: 189, endPoint x: 588, endPoint y: 270, distance: 87.8
click at [588, 270] on div "Janela de atendimento Grade de atendimento Capacidade Transportadoras Veículos …" at bounding box center [493, 219] width 987 height 439
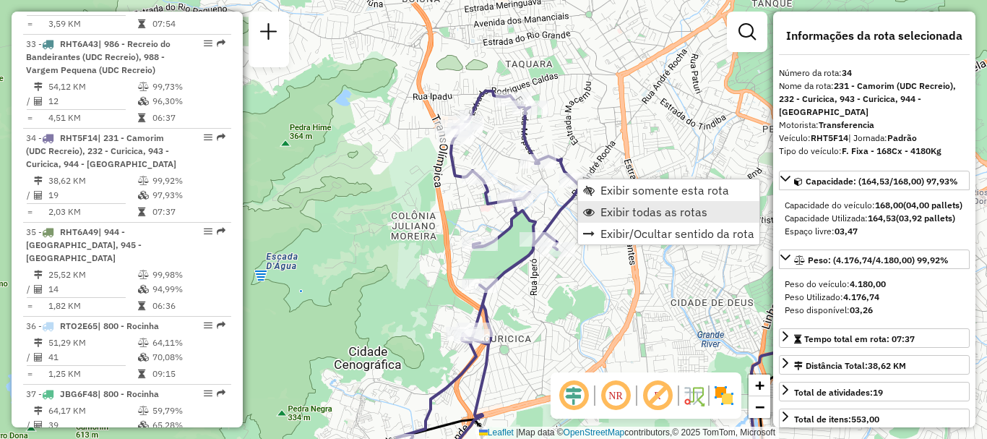
click at [610, 210] on span "Exibir todas as rotas" at bounding box center [654, 212] width 107 height 12
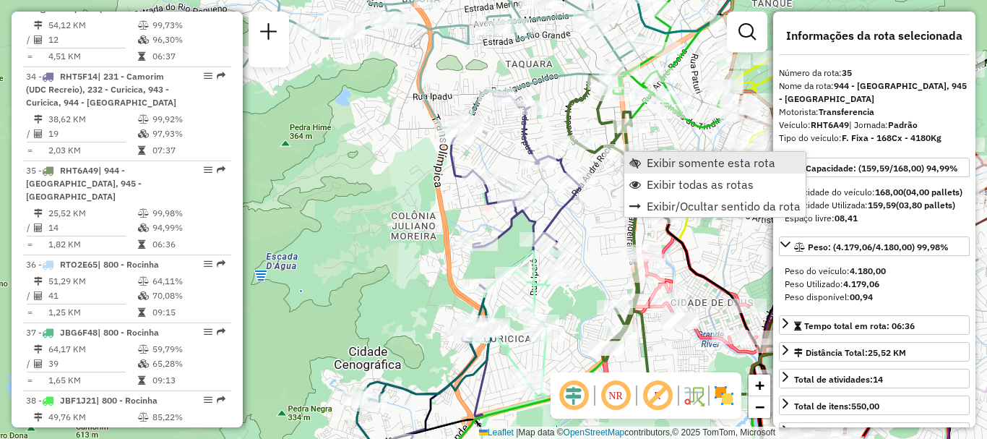
scroll to position [3501, 0]
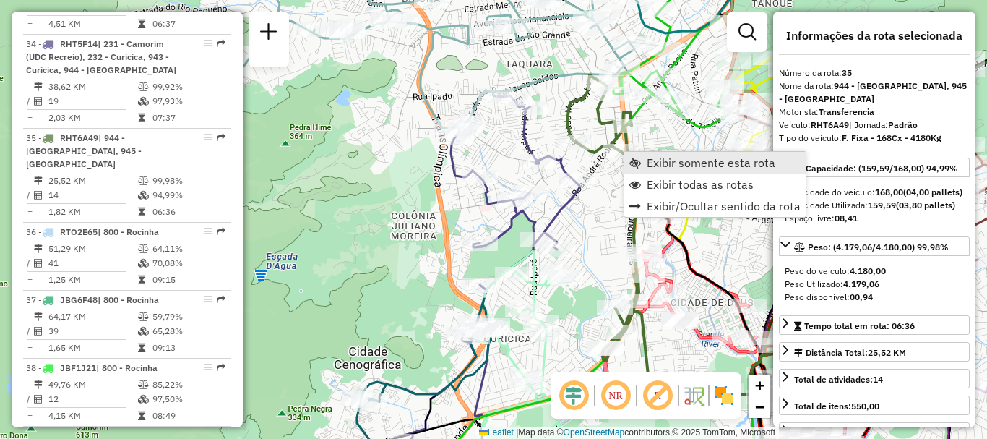
click at [643, 163] on link "Exibir somente esta rota" at bounding box center [714, 163] width 181 height 22
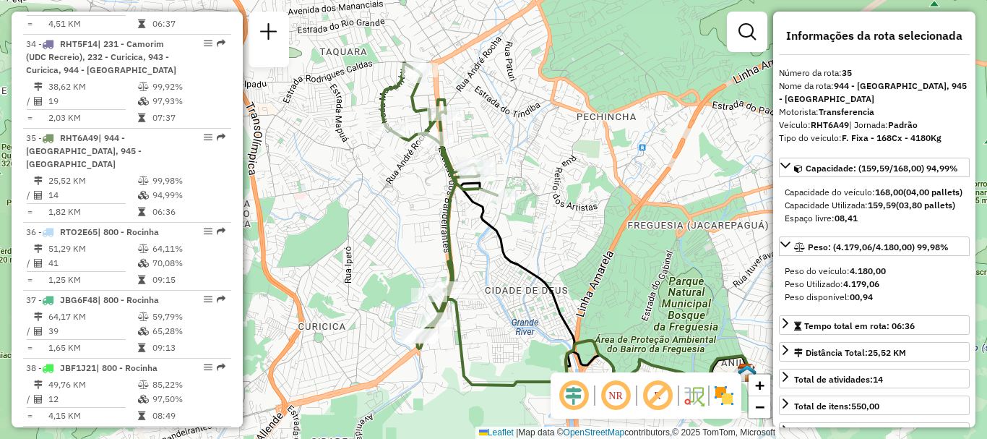
drag, startPoint x: 456, startPoint y: 152, endPoint x: 537, endPoint y: 160, distance: 81.4
click at [537, 160] on div "Janela de atendimento Grade de atendimento Capacidade Transportadoras Veículos …" at bounding box center [493, 219] width 987 height 439
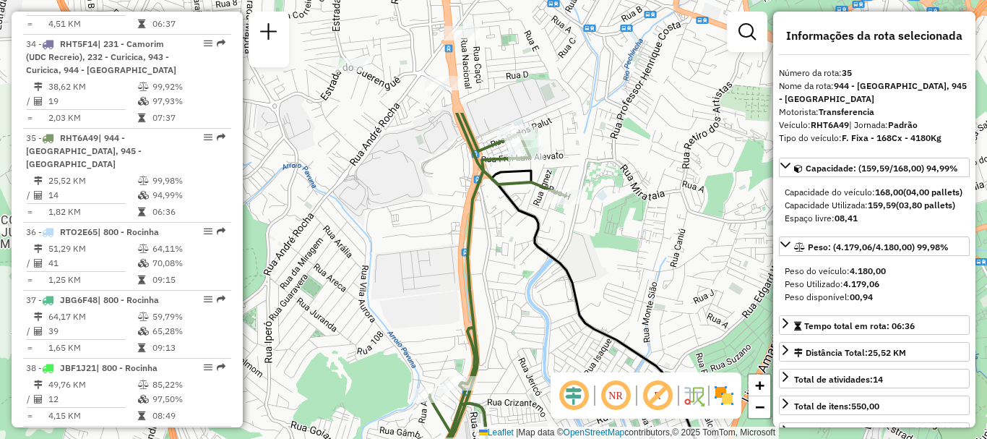
drag, startPoint x: 594, startPoint y: 130, endPoint x: 536, endPoint y: 287, distance: 167.2
click at [536, 287] on div "Janela de atendimento Grade de atendimento Capacidade Transportadoras Veículos …" at bounding box center [493, 219] width 987 height 439
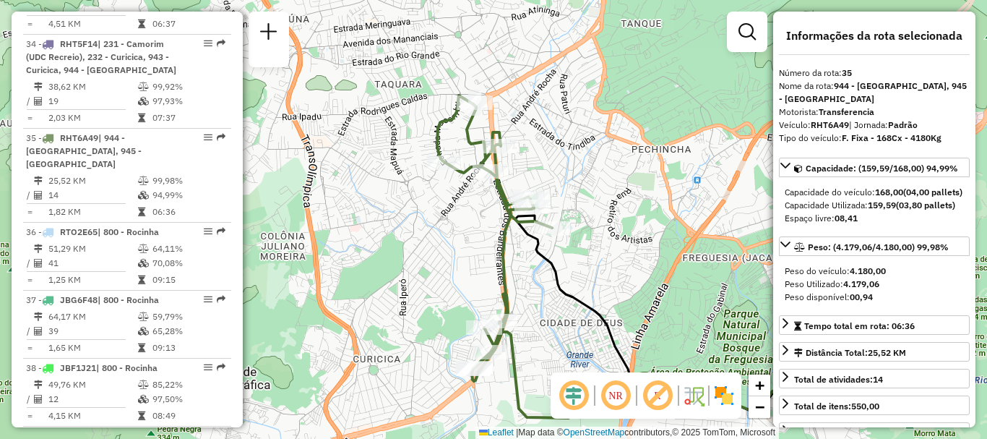
drag, startPoint x: 538, startPoint y: 305, endPoint x: 538, endPoint y: 292, distance: 13.0
click at [538, 292] on div "Janela de atendimento Grade de atendimento Capacidade Transportadoras Veículos …" at bounding box center [493, 219] width 987 height 439
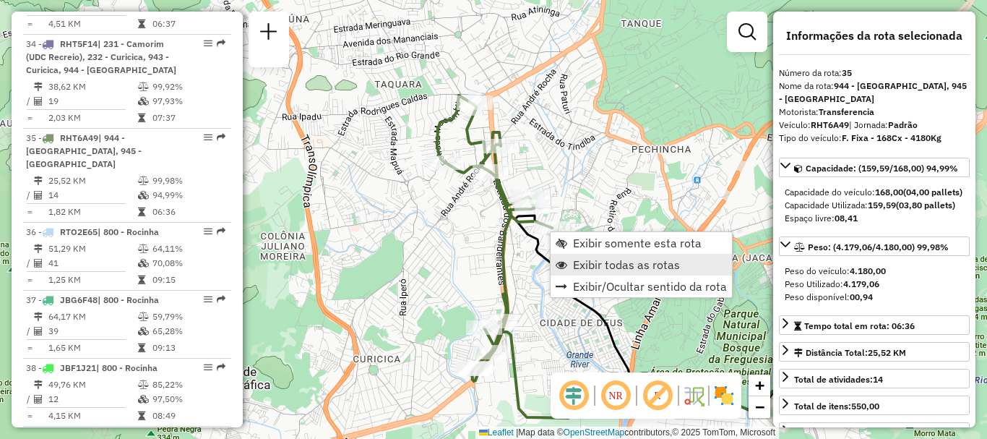
click at [599, 265] on span "Exibir todas as rotas" at bounding box center [626, 265] width 107 height 12
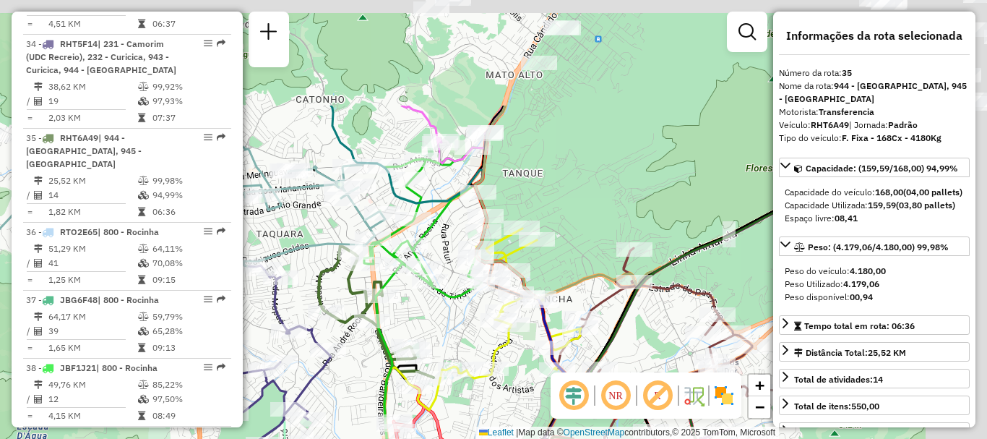
drag, startPoint x: 651, startPoint y: 204, endPoint x: 528, endPoint y: 341, distance: 183.8
click at [528, 352] on div "Janela de atendimento Grade de atendimento Capacidade Transportadoras Veículos …" at bounding box center [493, 219] width 987 height 439
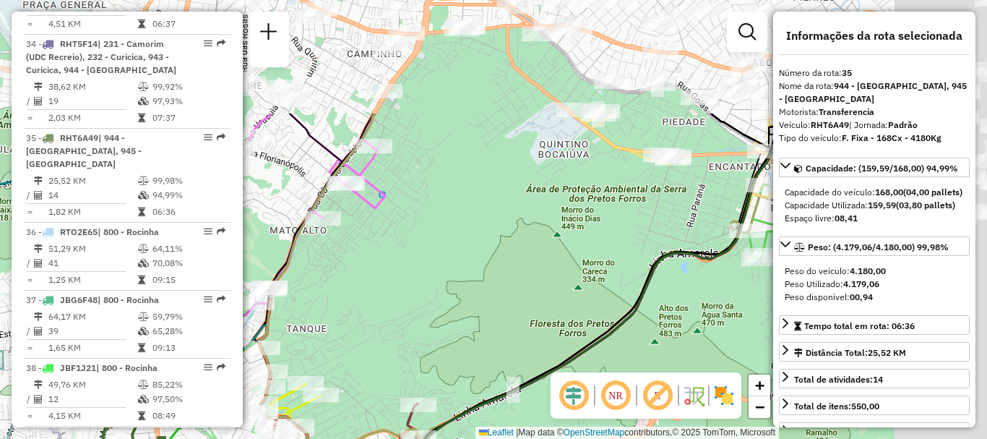
drag, startPoint x: 684, startPoint y: 130, endPoint x: 459, endPoint y: 296, distance: 279.6
click at [459, 296] on div "Janela de atendimento Grade de atendimento Capacidade Transportadoras Veículos …" at bounding box center [493, 219] width 987 height 439
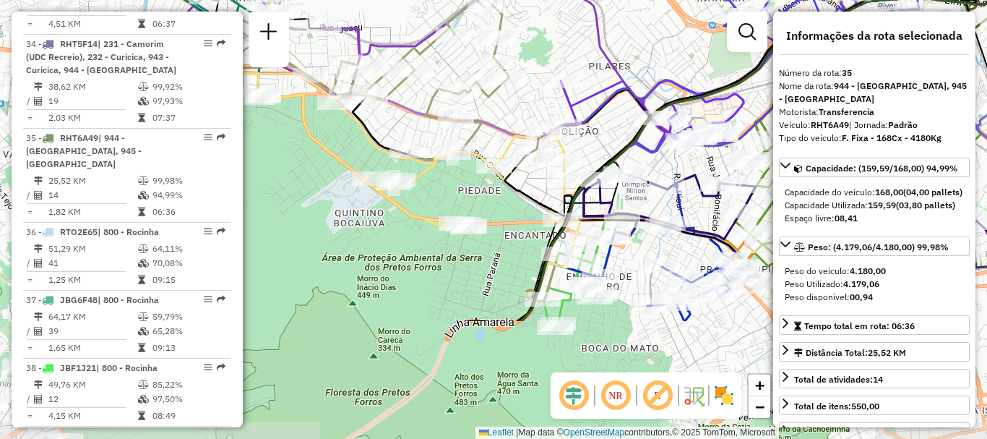
drag, startPoint x: 465, startPoint y: 285, endPoint x: 618, endPoint y: 124, distance: 222.4
click at [618, 124] on div "Janela de atendimento Grade de atendimento Capacidade Transportadoras Veículos …" at bounding box center [493, 219] width 987 height 439
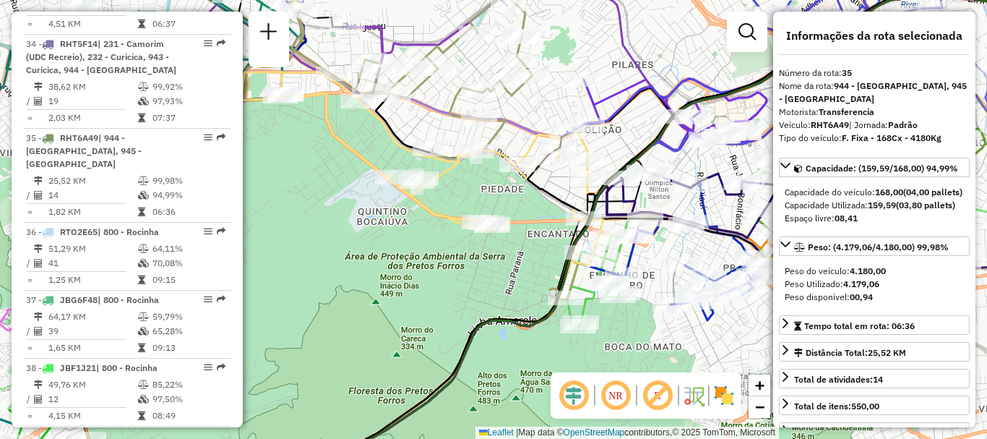
drag, startPoint x: 502, startPoint y: 229, endPoint x: 525, endPoint y: 228, distance: 23.2
click at [525, 228] on div "Janela de atendimento Grade de atendimento Capacidade Transportadoras Veículos …" at bounding box center [493, 219] width 987 height 439
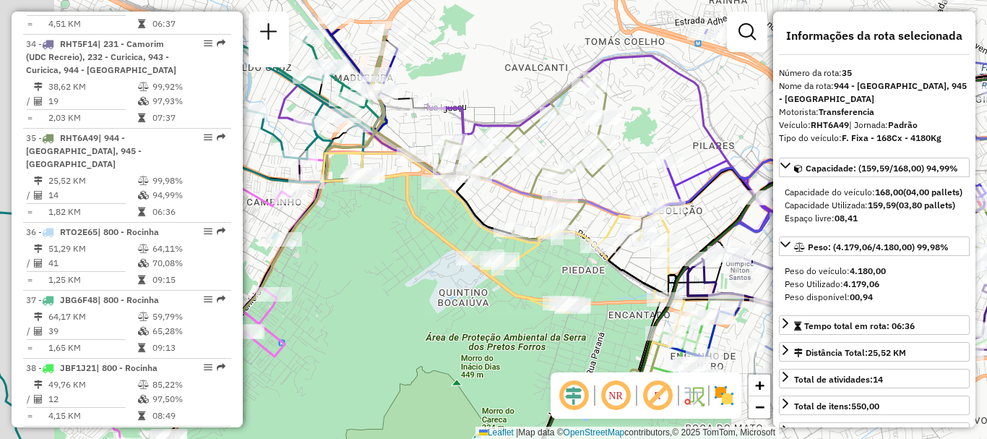
drag, startPoint x: 479, startPoint y: 193, endPoint x: 596, endPoint y: 283, distance: 147.9
click at [598, 283] on div "Janela de atendimento Grade de atendimento Capacidade Transportadoras Veículos …" at bounding box center [493, 219] width 987 height 439
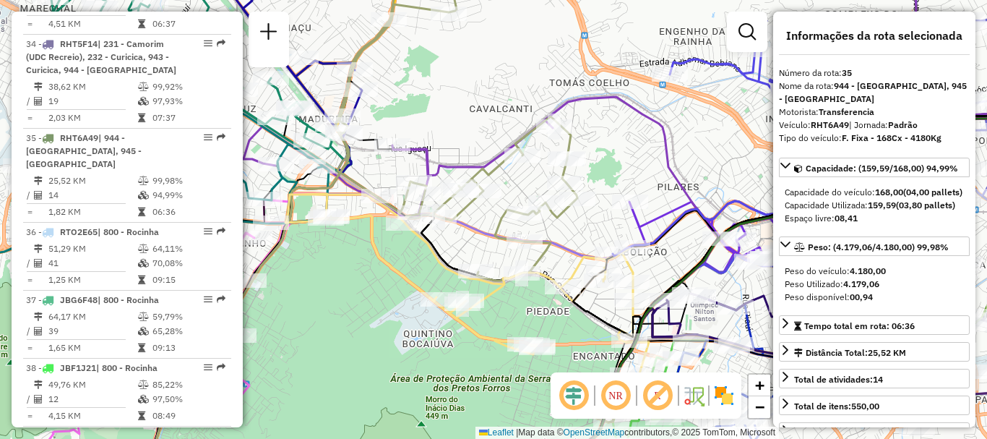
drag, startPoint x: 498, startPoint y: 261, endPoint x: 437, endPoint y: 285, distance: 65.9
click at [437, 285] on div "Janela de atendimento Grade de atendimento Capacidade Transportadoras Veículos …" at bounding box center [493, 219] width 987 height 439
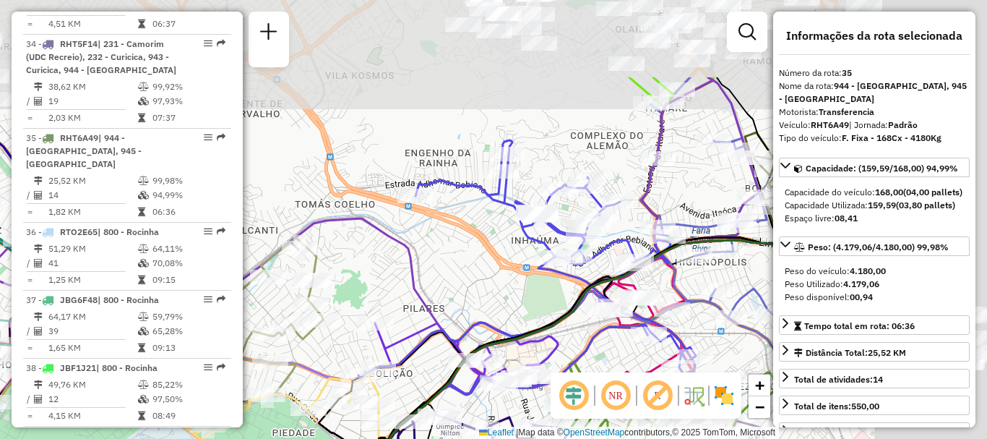
drag, startPoint x: 525, startPoint y: 267, endPoint x: 394, endPoint y: 291, distance: 133.6
click at [394, 296] on div "Janela de atendimento Grade de atendimento Capacidade Transportadoras Veículos …" at bounding box center [493, 219] width 987 height 439
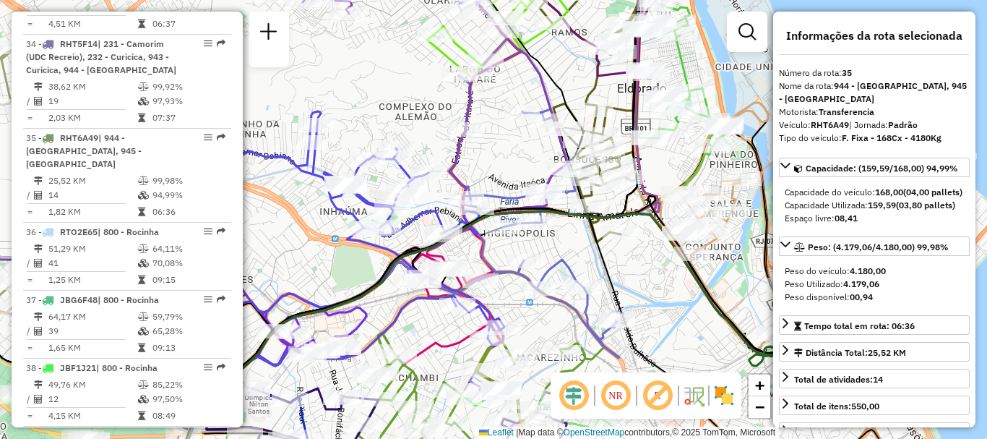
drag, startPoint x: 677, startPoint y: 190, endPoint x: 489, endPoint y: 161, distance: 190.1
click at [489, 161] on div "Janela de atendimento Grade de atendimento Capacidade Transportadoras Veículos …" at bounding box center [493, 219] width 987 height 439
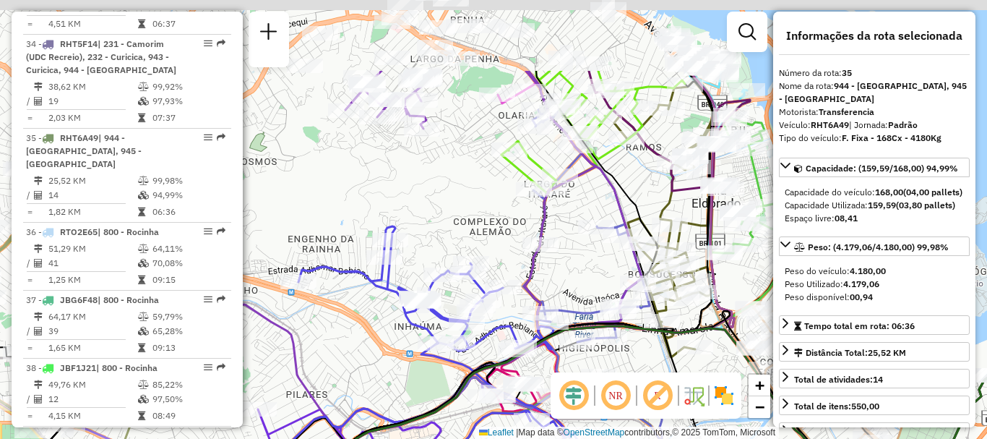
drag, startPoint x: 624, startPoint y: 120, endPoint x: 699, endPoint y: 235, distance: 136.9
click at [699, 235] on icon at bounding box center [477, 339] width 472 height 515
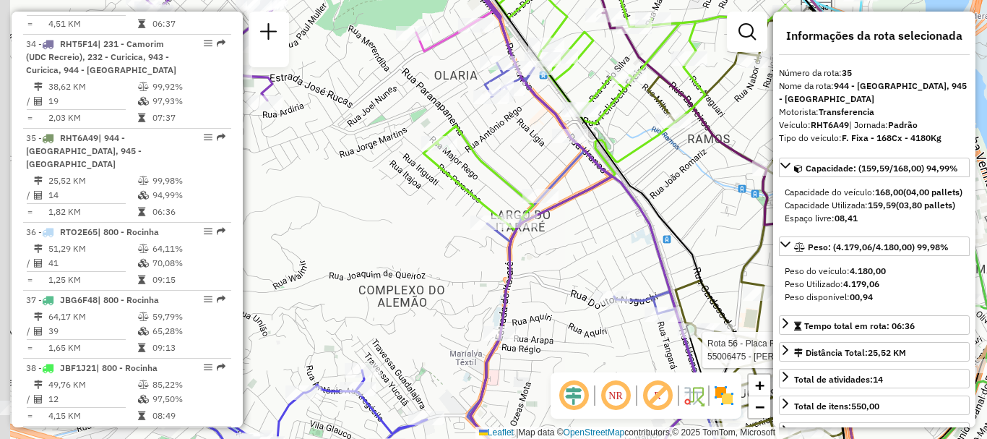
drag, startPoint x: 588, startPoint y: 196, endPoint x: 571, endPoint y: 208, distance: 20.7
click at [621, 195] on icon at bounding box center [325, 220] width 757 height 526
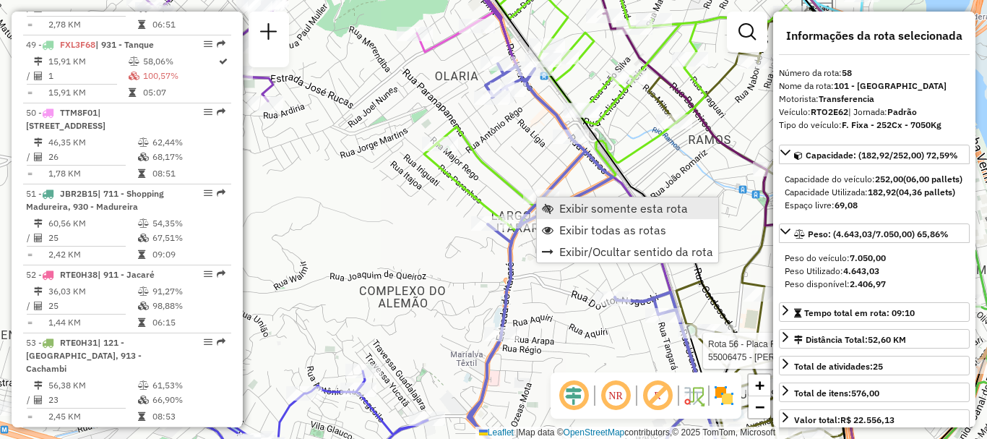
scroll to position [5311, 0]
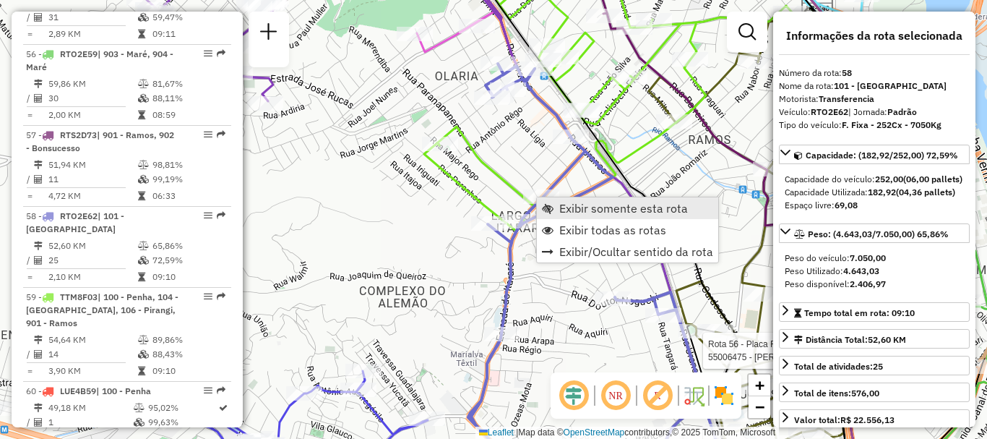
click at [557, 206] on link "Exibir somente esta rota" at bounding box center [627, 208] width 181 height 22
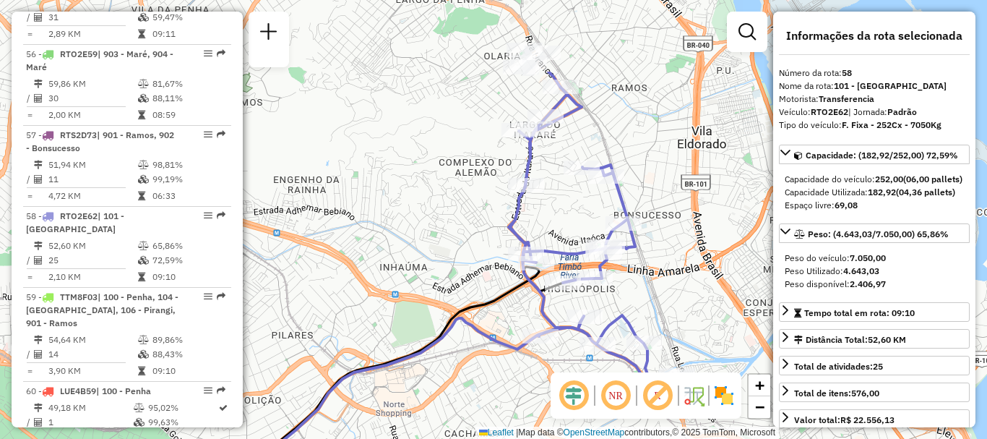
drag, startPoint x: 591, startPoint y: 99, endPoint x: 579, endPoint y: 215, distance: 116.2
click at [579, 215] on div "Janela de atendimento Grade de atendimento Capacidade Transportadoras Veículos …" at bounding box center [493, 219] width 987 height 439
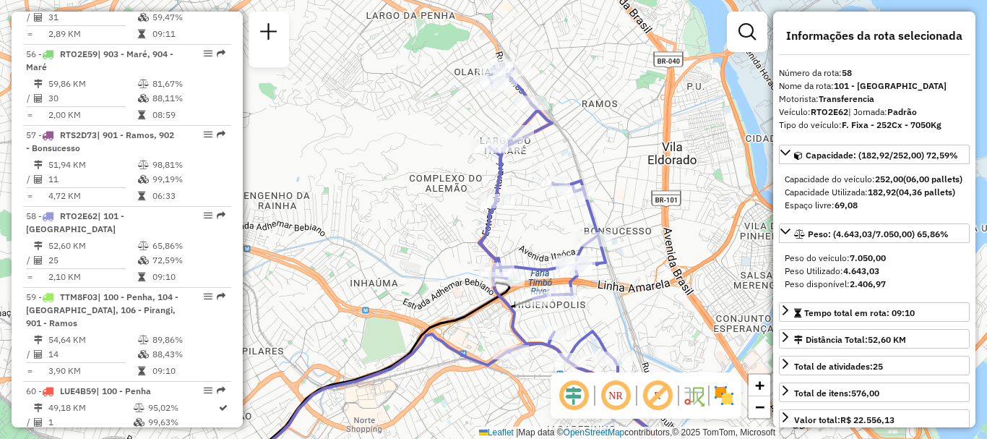
drag, startPoint x: 574, startPoint y: 210, endPoint x: 533, endPoint y: 230, distance: 45.3
click at [534, 230] on div "Janela de atendimento Grade de atendimento Capacidade Transportadoras Veículos …" at bounding box center [493, 219] width 987 height 439
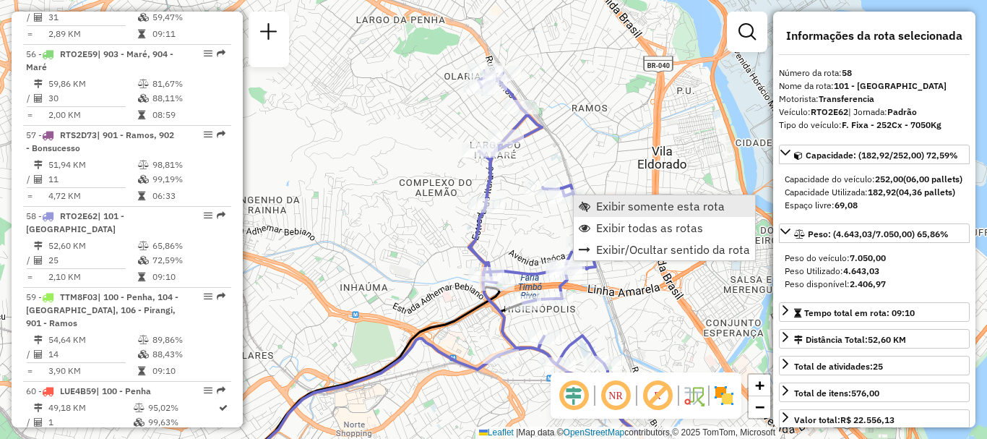
click at [611, 203] on span "Exibir somente esta rota" at bounding box center [660, 206] width 129 height 12
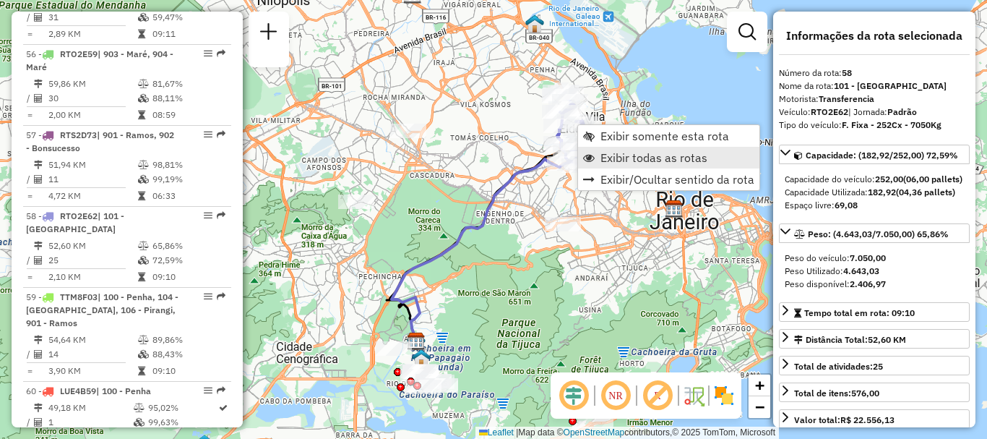
click at [618, 156] on span "Exibir todas as rotas" at bounding box center [654, 158] width 107 height 12
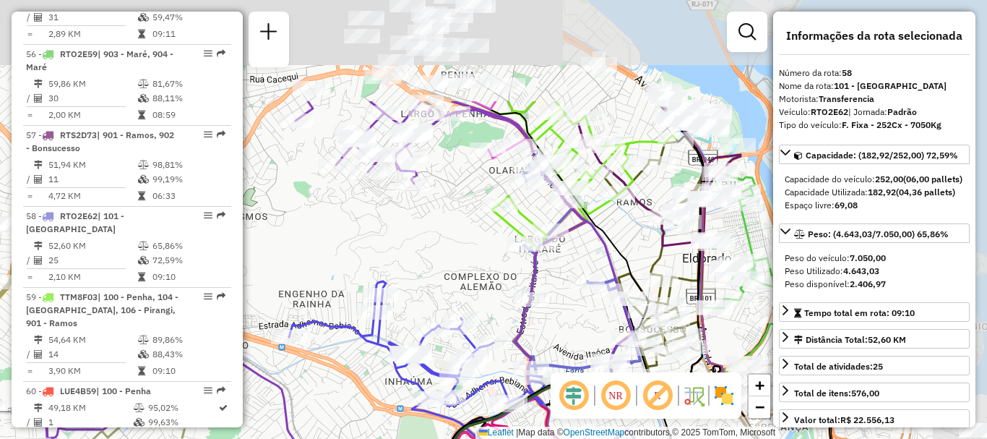
drag, startPoint x: 584, startPoint y: 102, endPoint x: 468, endPoint y: 247, distance: 185.7
click at [468, 247] on div "Janela de atendimento Grade de atendimento Capacidade Transportadoras Veículos …" at bounding box center [493, 219] width 987 height 439
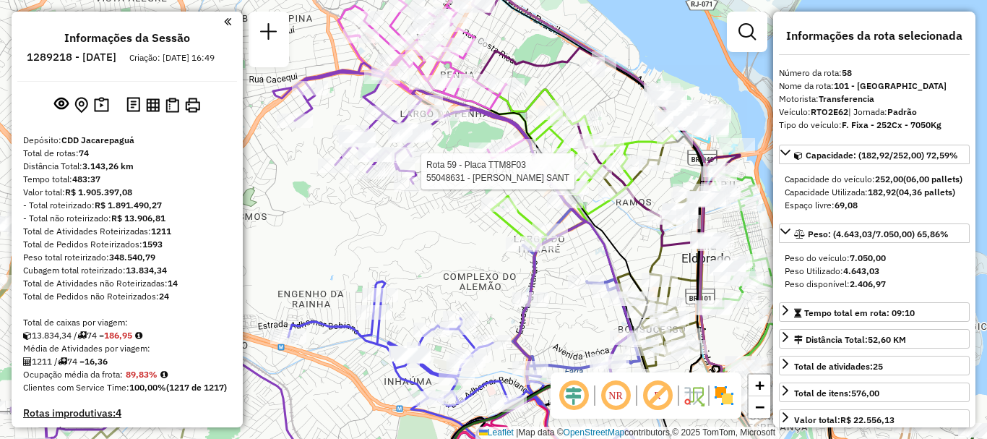
select select "**********"
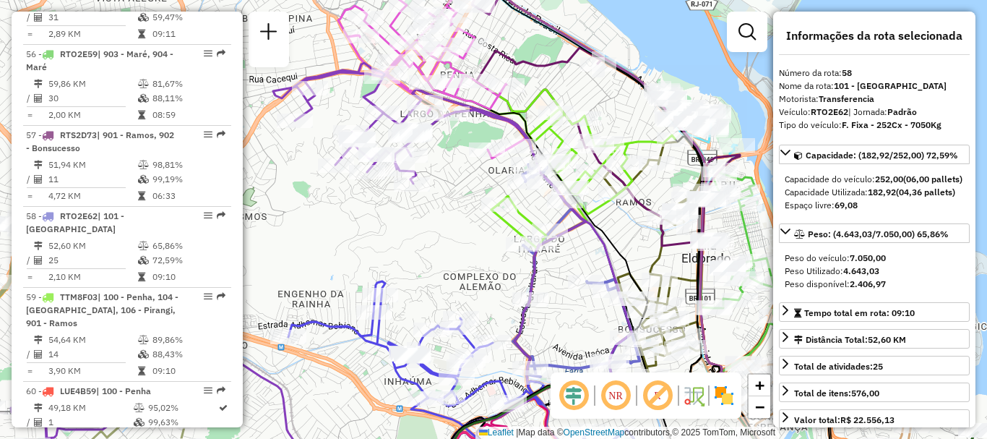
scroll to position [3519, 0]
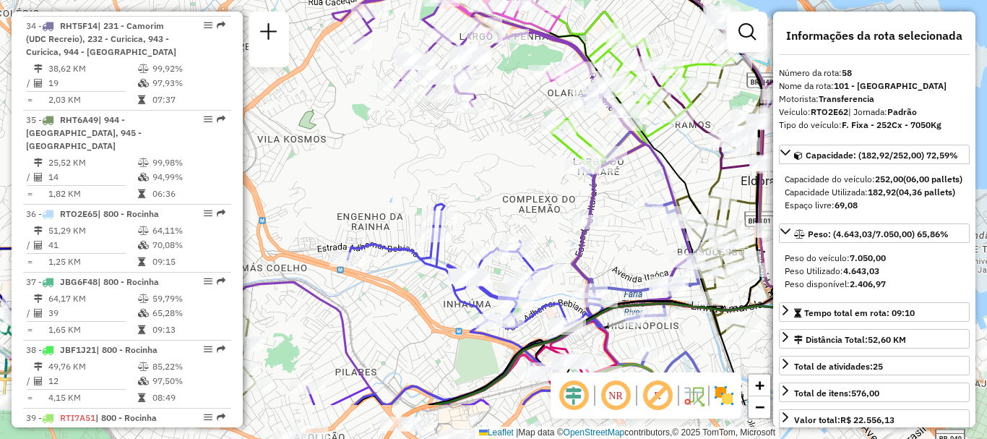
drag, startPoint x: 437, startPoint y: 281, endPoint x: 525, endPoint y: 153, distance: 156.4
click at [576, 87] on div "Janela de atendimento Grade de atendimento Capacidade Transportadoras Veículos …" at bounding box center [493, 219] width 987 height 439
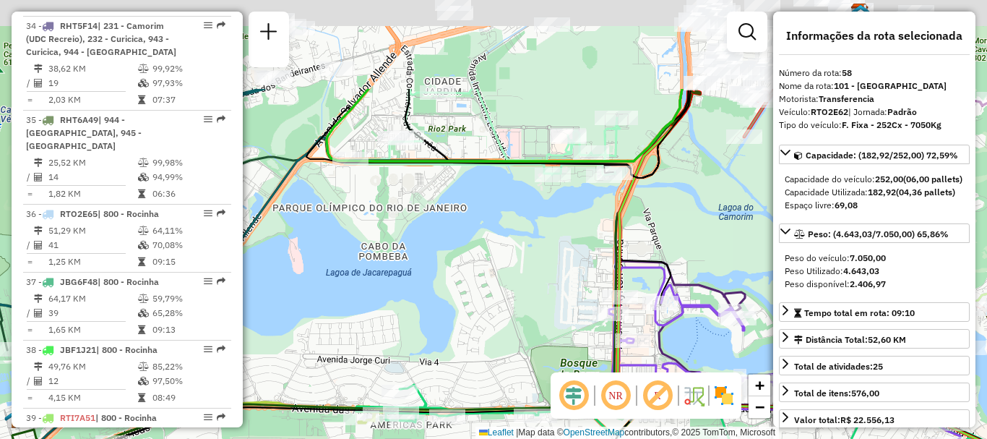
drag, startPoint x: 417, startPoint y: 187, endPoint x: 456, endPoint y: 327, distance: 144.9
click at [442, 332] on div "Rota 59 - Placa TTM8F03 55065723 - NEVES PIZZA LTDA Rota 68 - Placa QRD6410 550…" at bounding box center [493, 219] width 987 height 439
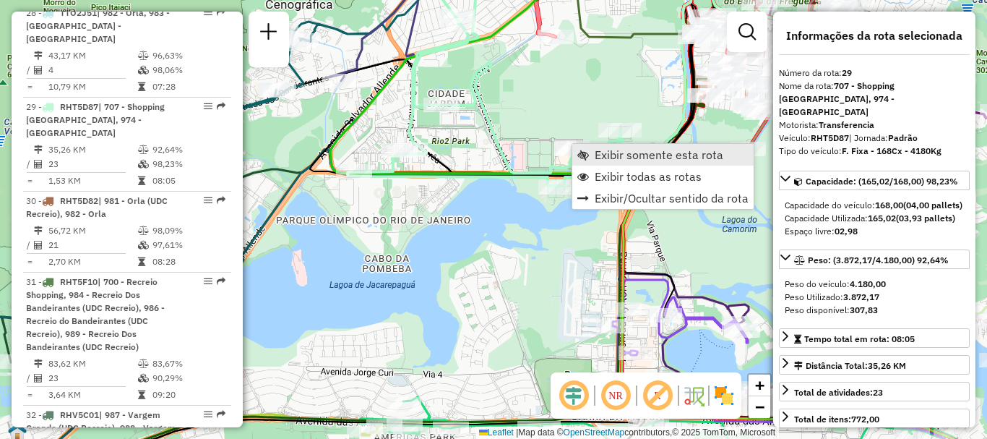
scroll to position [2911, 0]
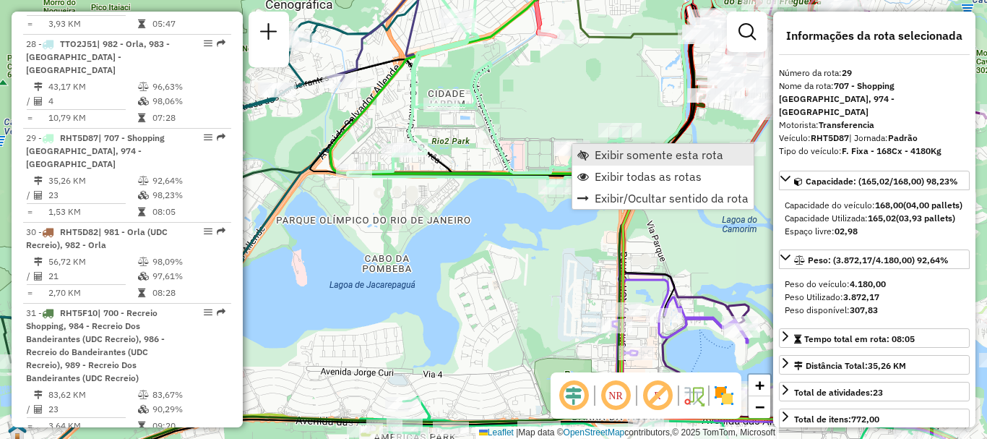
click at [607, 155] on span "Exibir somente esta rota" at bounding box center [659, 155] width 129 height 12
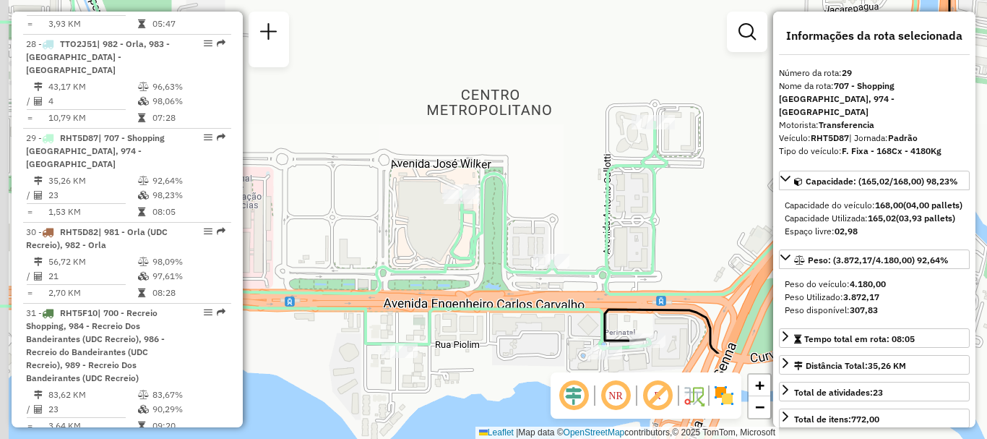
drag, startPoint x: 528, startPoint y: 325, endPoint x: 562, endPoint y: 193, distance: 136.6
click at [563, 198] on div "Janela de atendimento Grade de atendimento Capacidade Transportadoras Veículos …" at bounding box center [493, 219] width 987 height 439
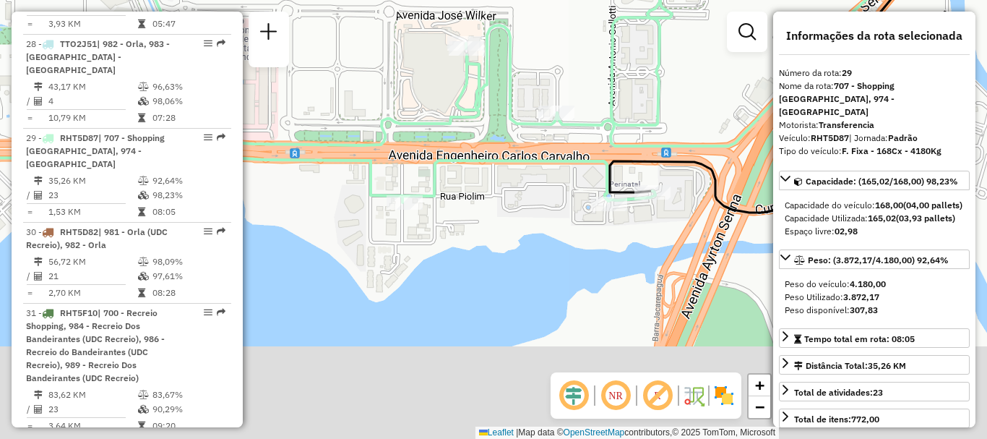
drag, startPoint x: 441, startPoint y: 253, endPoint x: 507, endPoint y: 129, distance: 140.0
click at [445, 100] on div "Janela de atendimento Grade de atendimento Capacidade Transportadoras Veículos …" at bounding box center [493, 219] width 987 height 439
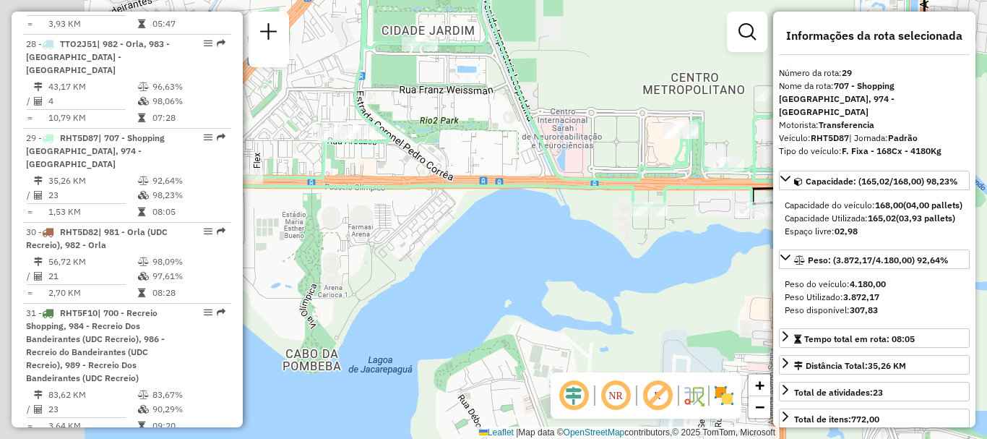
drag, startPoint x: 463, startPoint y: 254, endPoint x: 654, endPoint y: 236, distance: 192.5
click at [679, 234] on div "Janela de atendimento Grade de atendimento Capacidade Transportadoras Veículos …" at bounding box center [493, 219] width 987 height 439
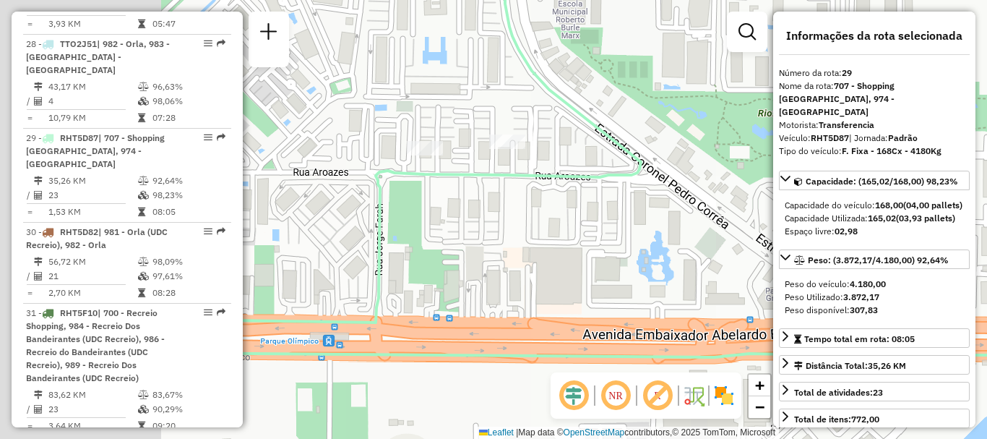
drag, startPoint x: 325, startPoint y: 186, endPoint x: 507, endPoint y: 204, distance: 183.8
click at [507, 205] on div "Janela de atendimento Grade de atendimento Capacidade Transportadoras Veículos …" at bounding box center [493, 219] width 987 height 439
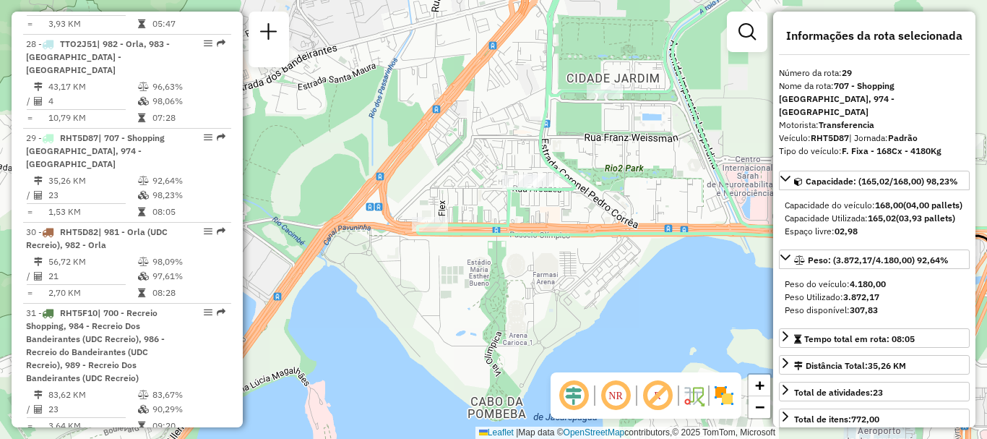
drag, startPoint x: 616, startPoint y: 108, endPoint x: 592, endPoint y: 148, distance: 46.4
click at [592, 148] on div "Janela de atendimento Grade de atendimento Capacidade Transportadoras Veículos …" at bounding box center [493, 219] width 987 height 439
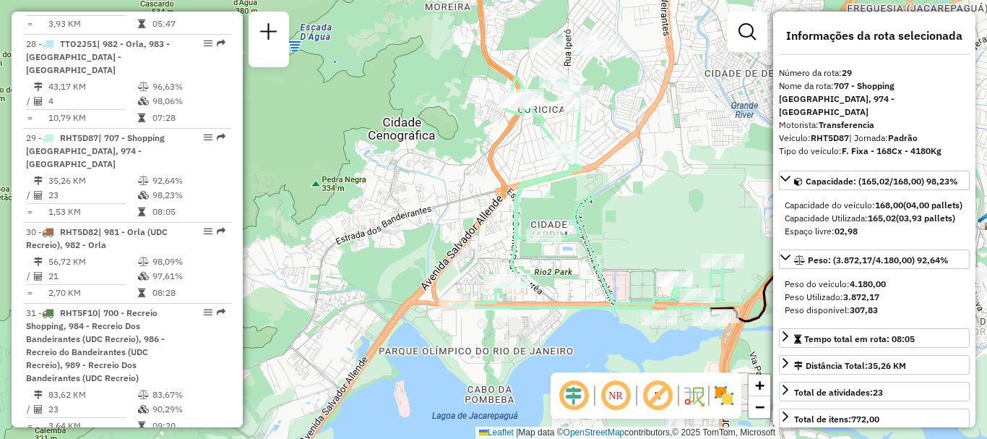
drag, startPoint x: 597, startPoint y: 98, endPoint x: 518, endPoint y: 222, distance: 147.6
click at [518, 222] on icon at bounding box center [586, 197] width 273 height 241
